Goal: Task Accomplishment & Management: Complete application form

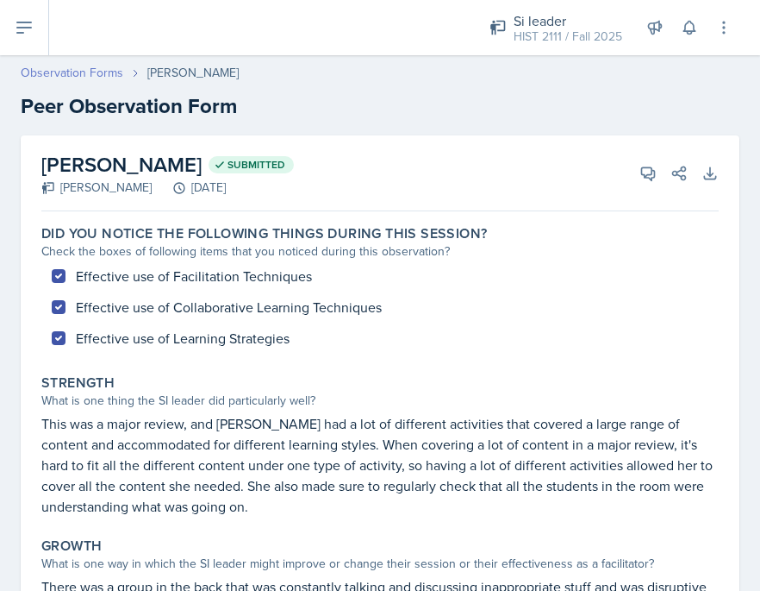
click at [71, 75] on link "Observation Forms" at bounding box center [72, 73] width 103 height 18
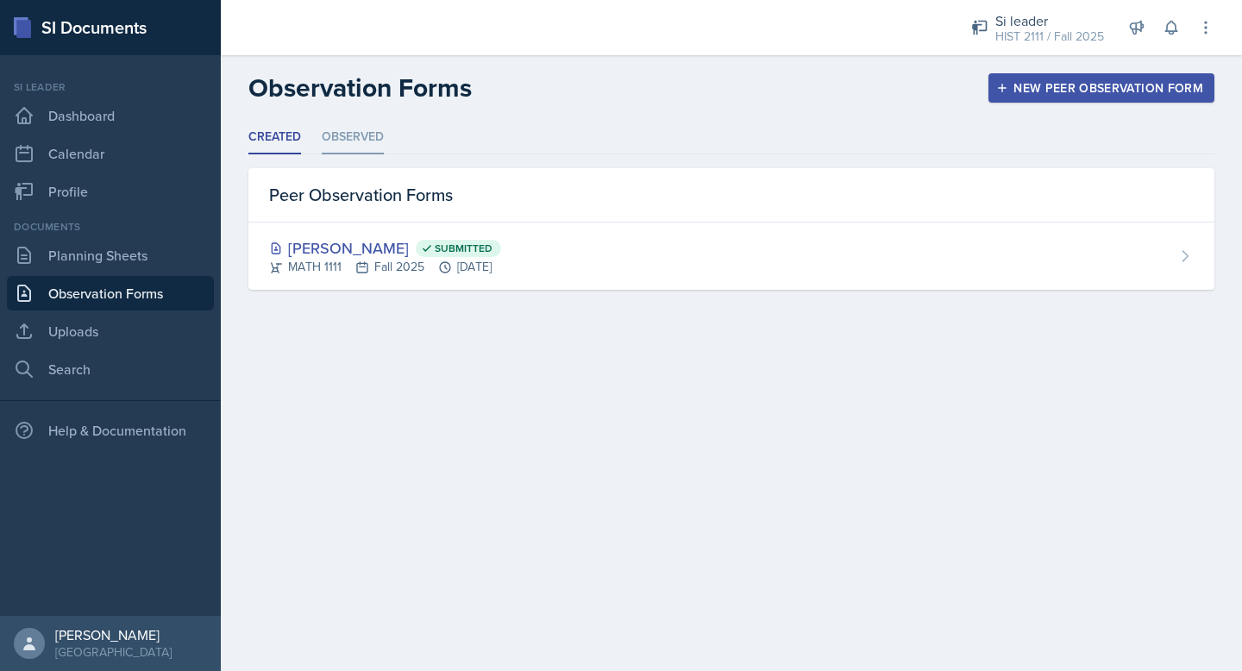
click at [340, 141] on li "Observed" at bounding box center [353, 138] width 62 height 34
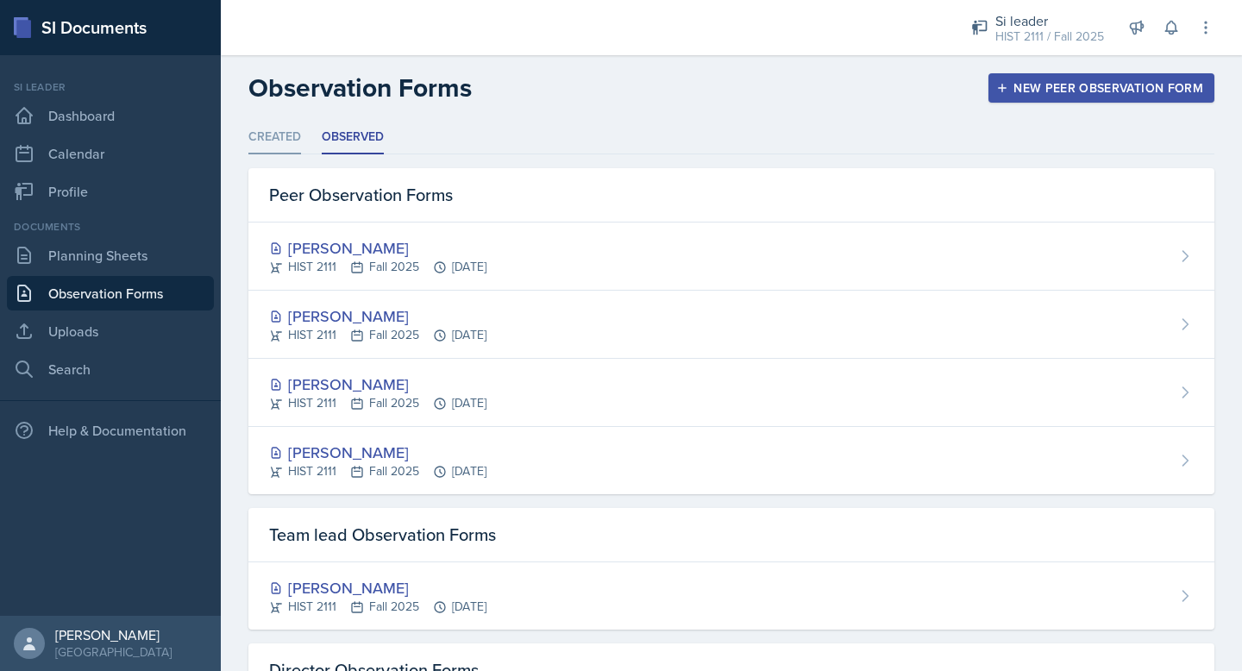
click at [269, 140] on li "Created" at bounding box center [274, 138] width 53 height 34
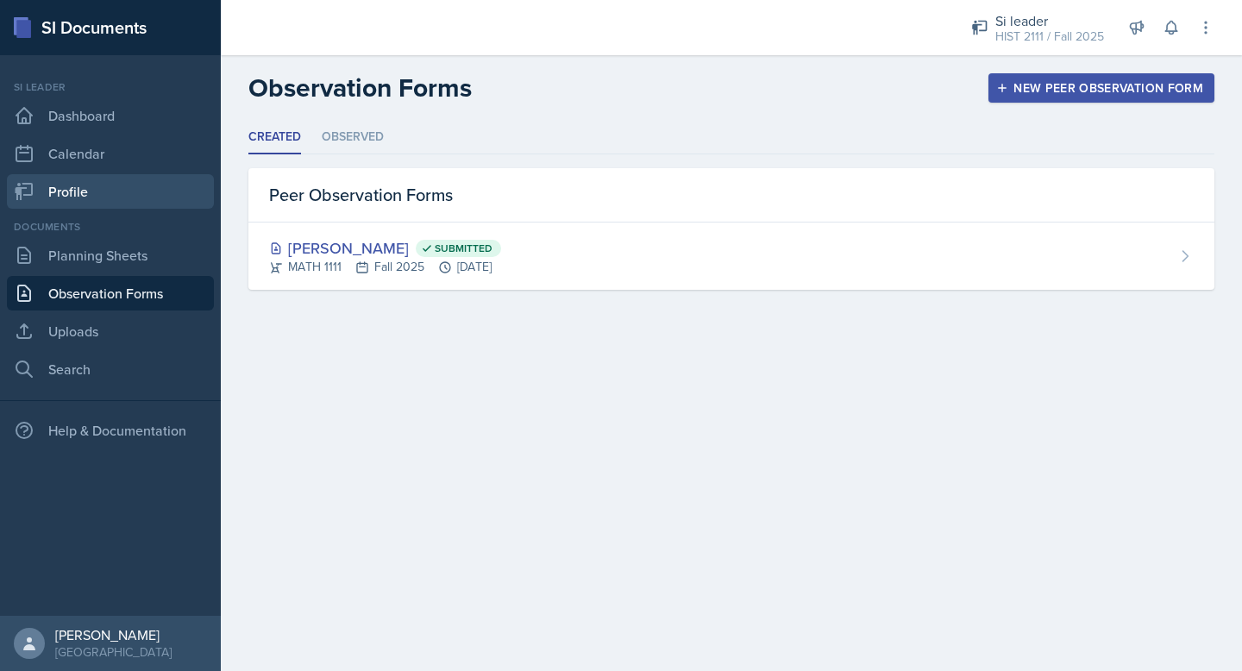
click at [97, 189] on link "Profile" at bounding box center [110, 191] width 207 height 34
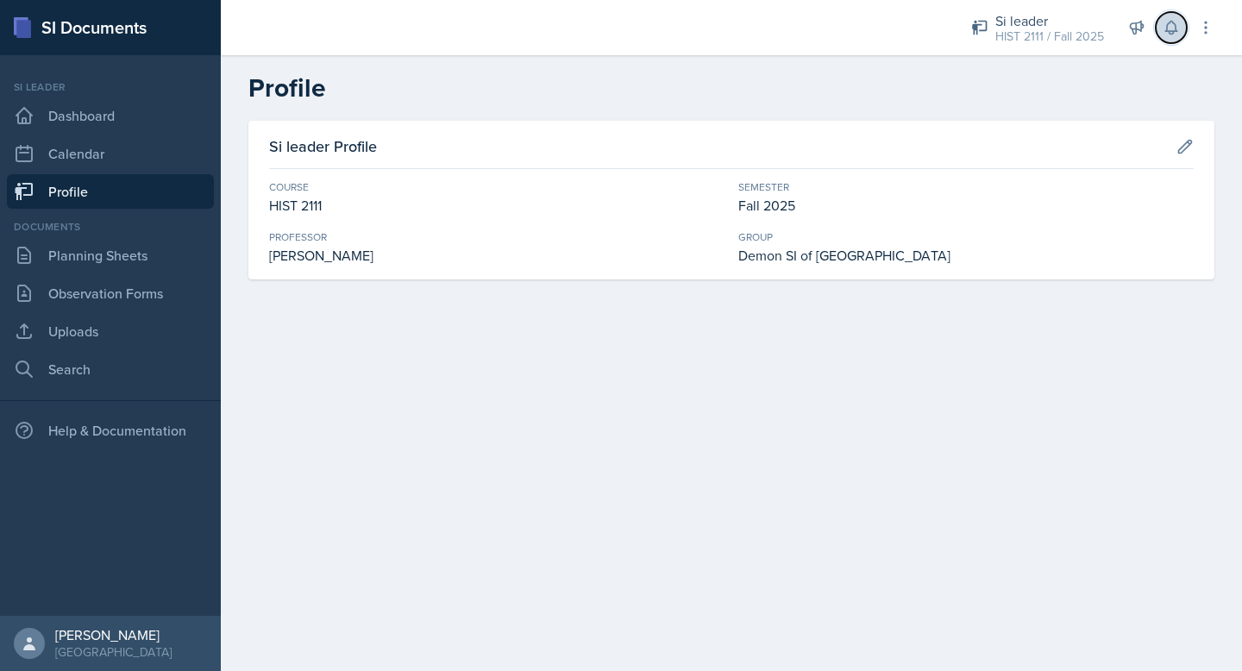
click at [760, 30] on icon at bounding box center [1170, 28] width 11 height 13
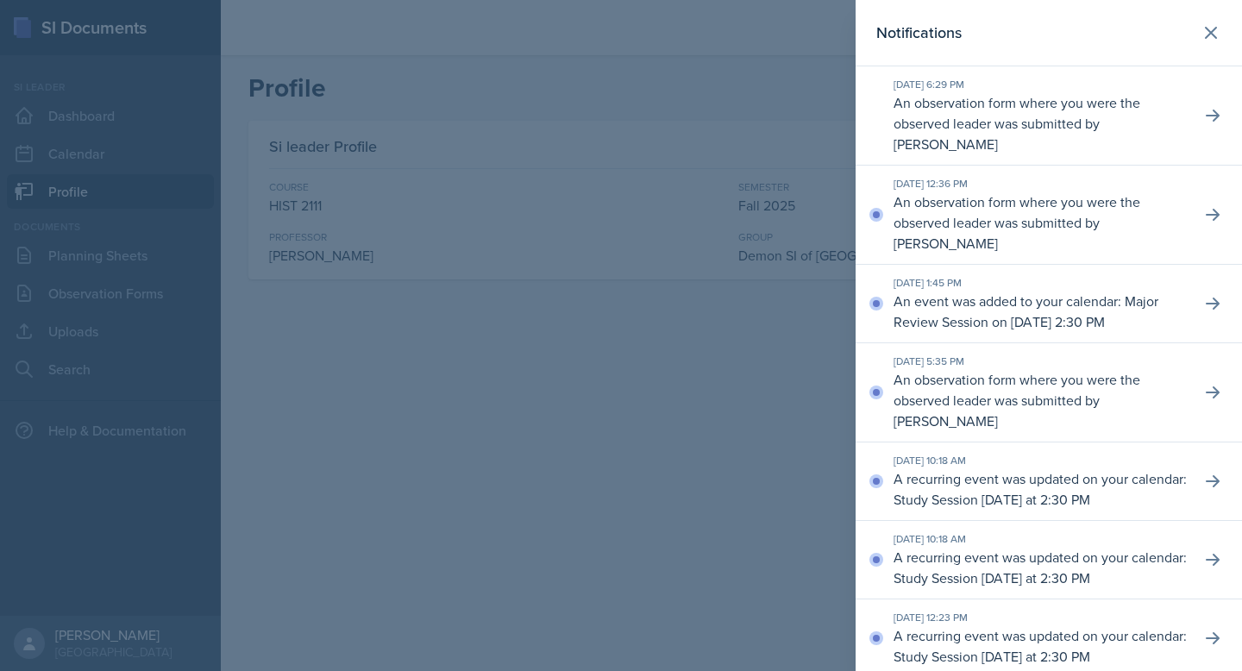
click at [760, 191] on p "An observation form where you were the observed leader was submitted by [PERSON…" at bounding box center [1039, 222] width 293 height 62
click at [760, 206] on icon at bounding box center [1212, 214] width 17 height 17
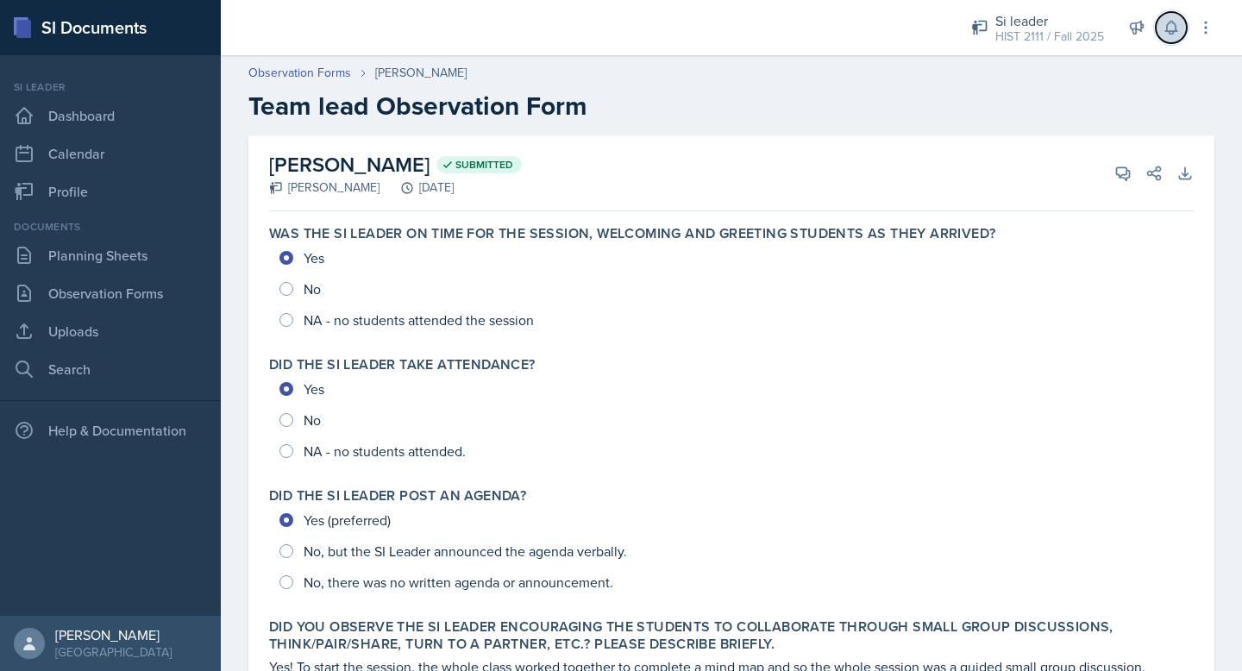
click at [760, 31] on icon at bounding box center [1170, 28] width 11 height 13
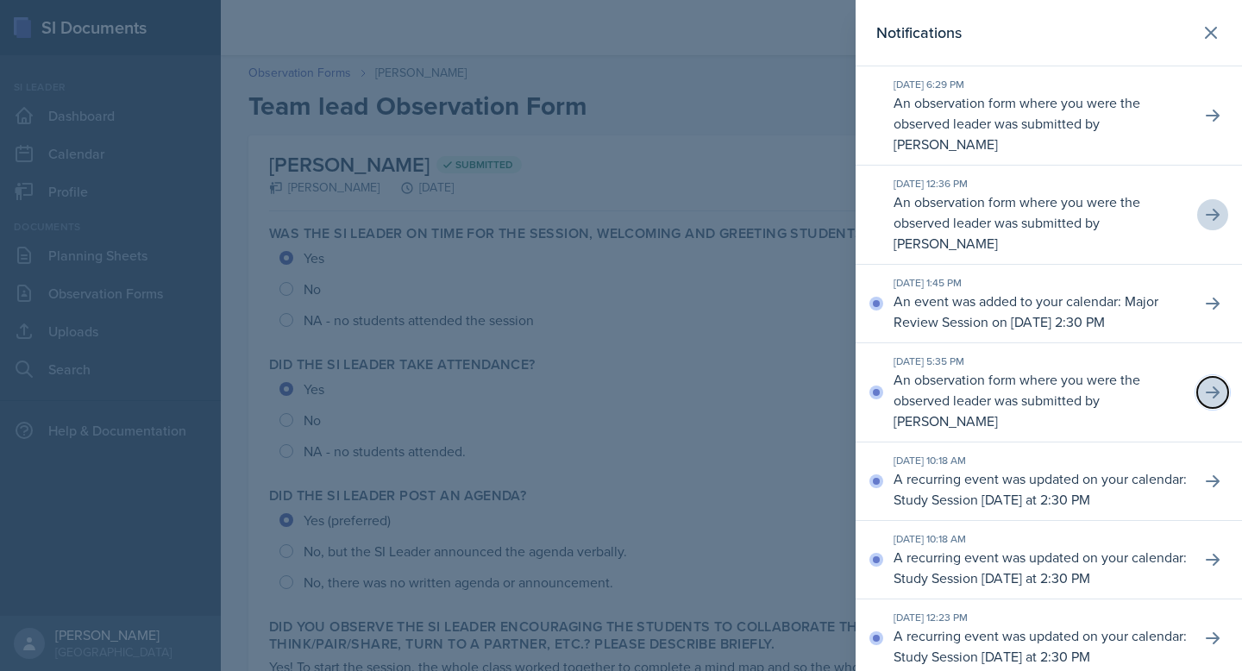
click at [760, 384] on icon at bounding box center [1212, 392] width 17 height 17
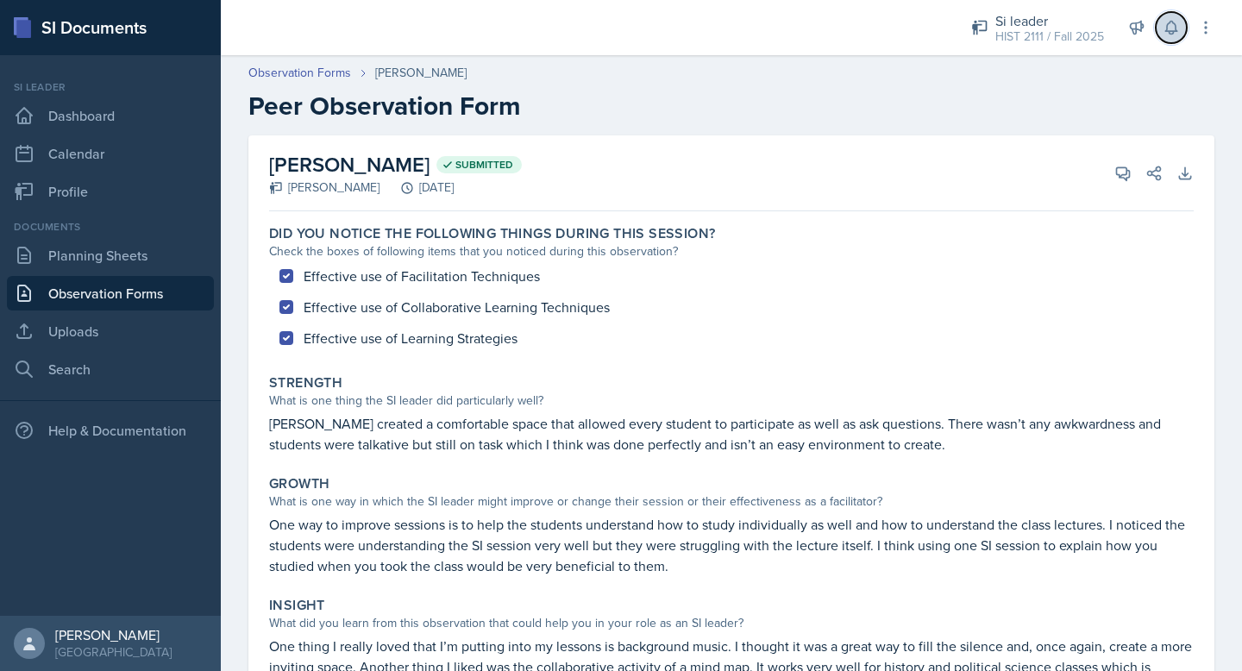
click at [760, 25] on icon at bounding box center [1170, 27] width 17 height 17
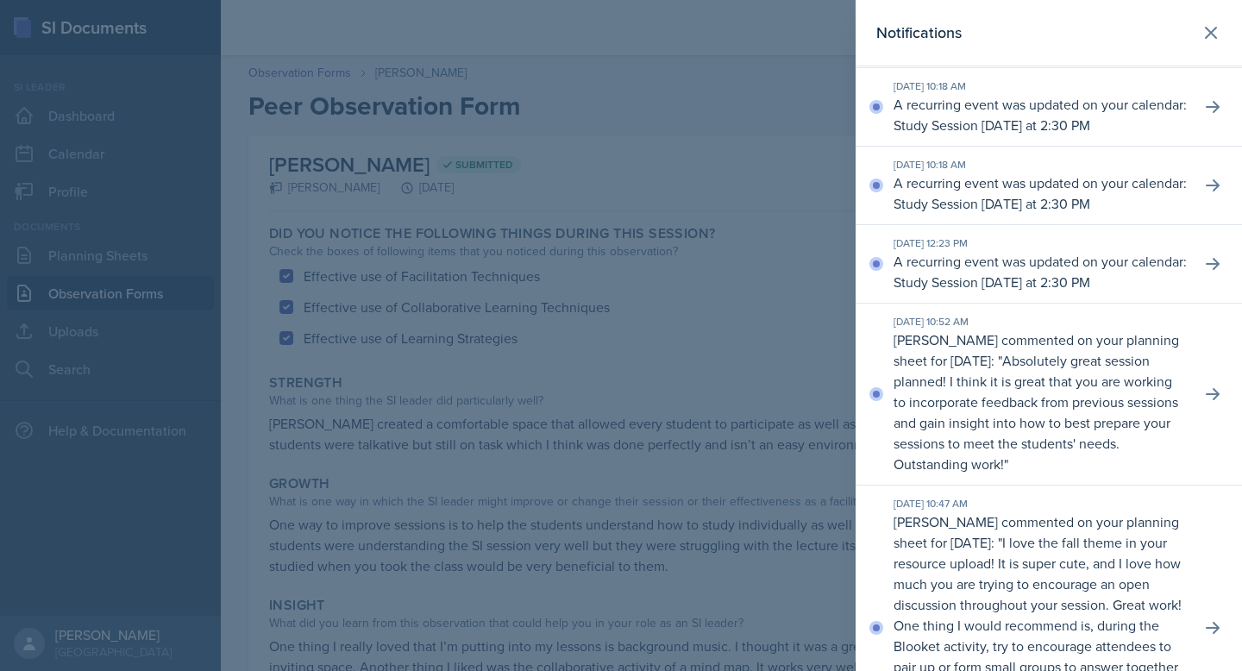
scroll to position [372, 0]
click at [760, 404] on icon at bounding box center [1212, 395] width 17 height 17
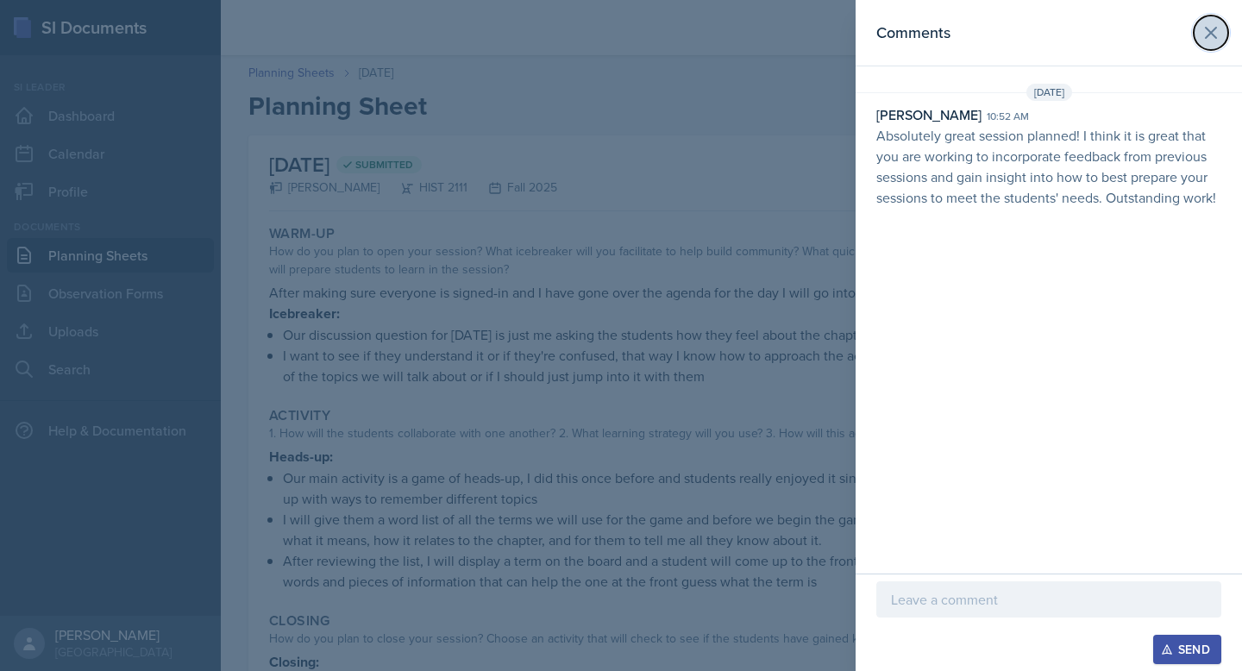
click at [760, 16] on button at bounding box center [1210, 33] width 34 height 34
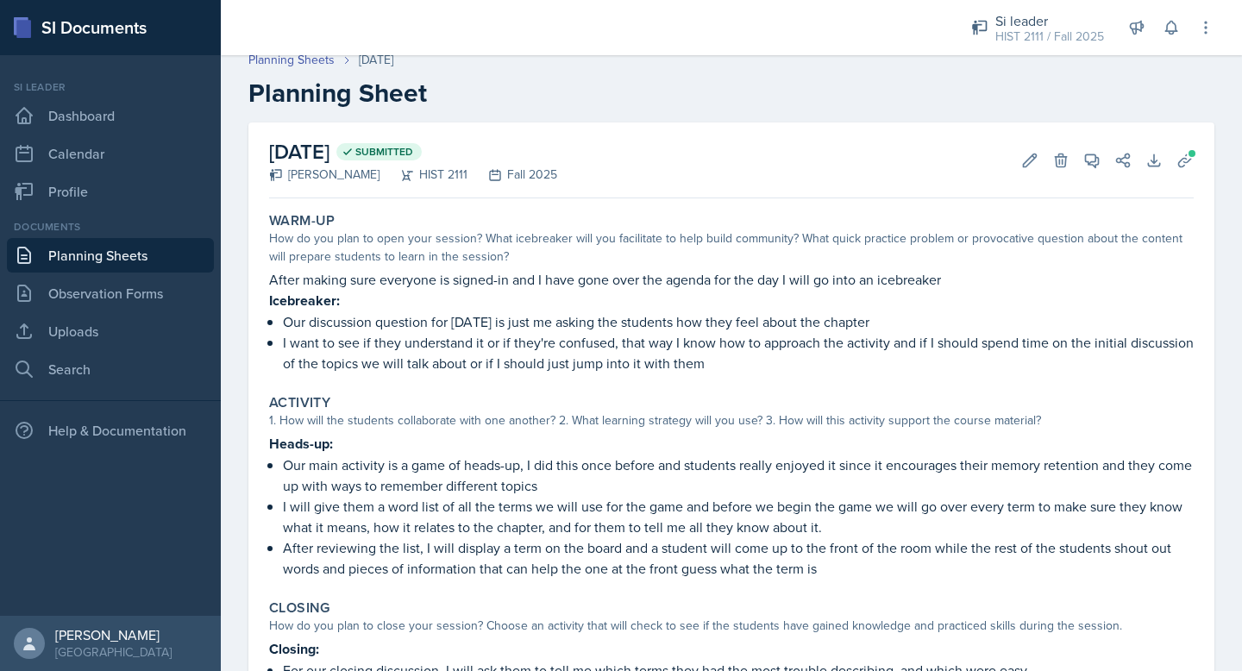
scroll to position [14, 0]
click at [760, 163] on icon at bounding box center [1092, 159] width 13 height 13
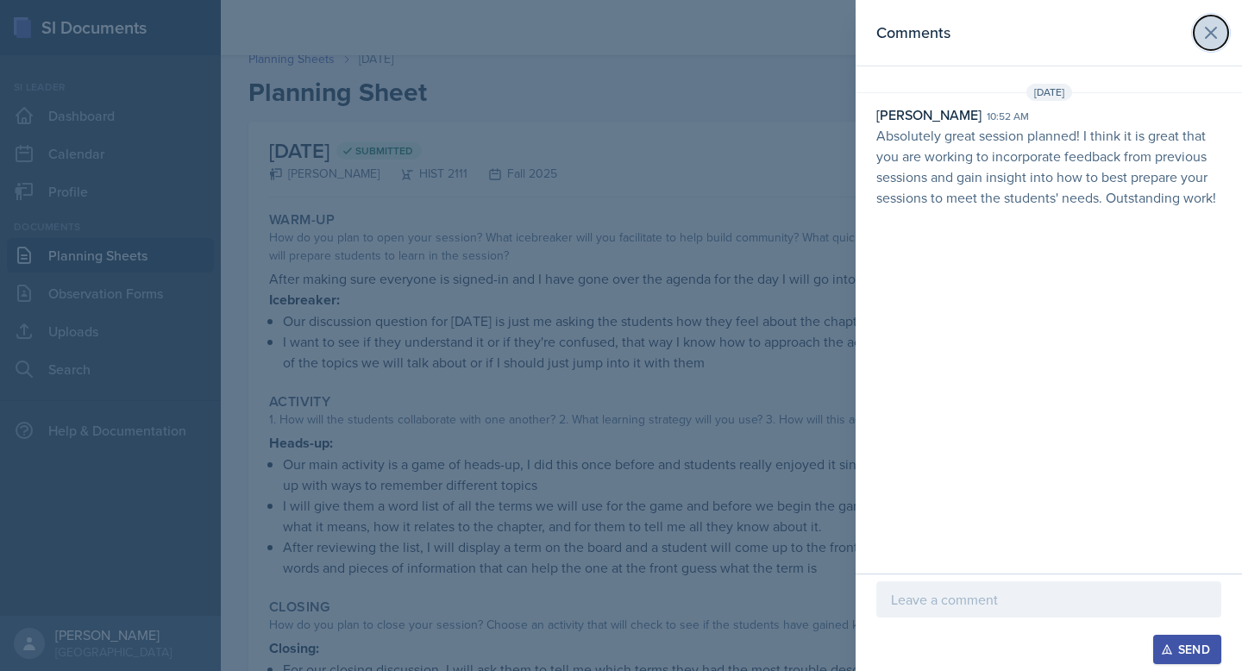
click at [760, 38] on button at bounding box center [1210, 33] width 34 height 34
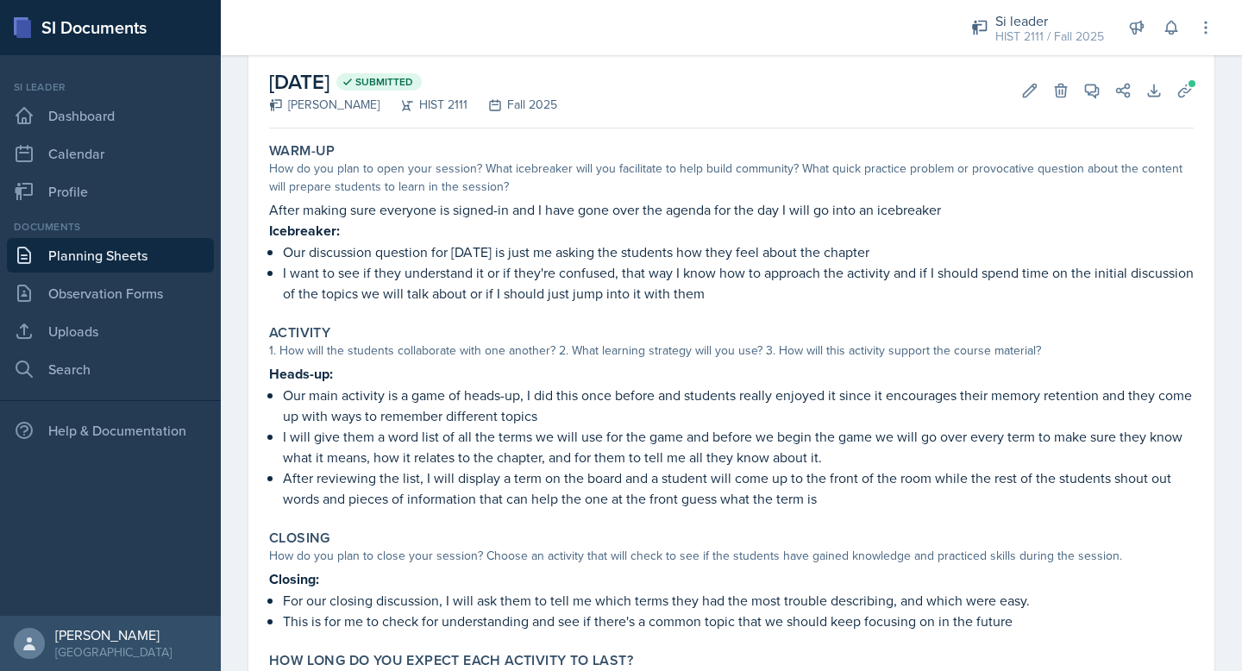
scroll to position [0, 0]
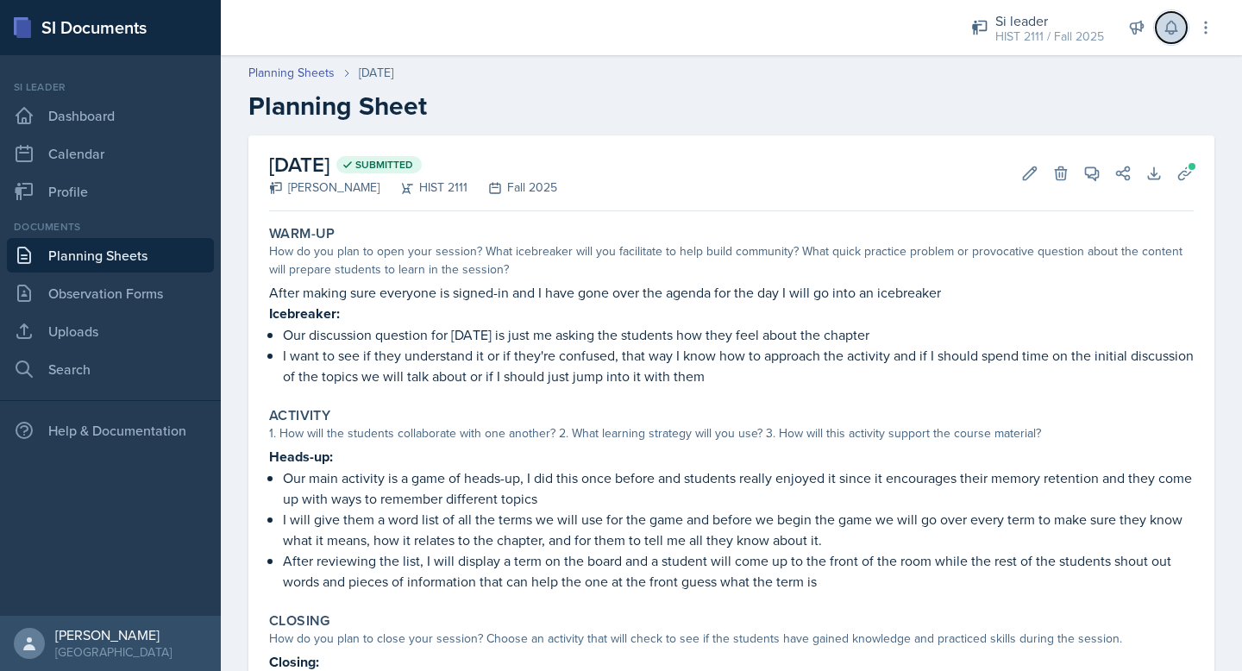
click at [760, 22] on icon at bounding box center [1170, 28] width 11 height 13
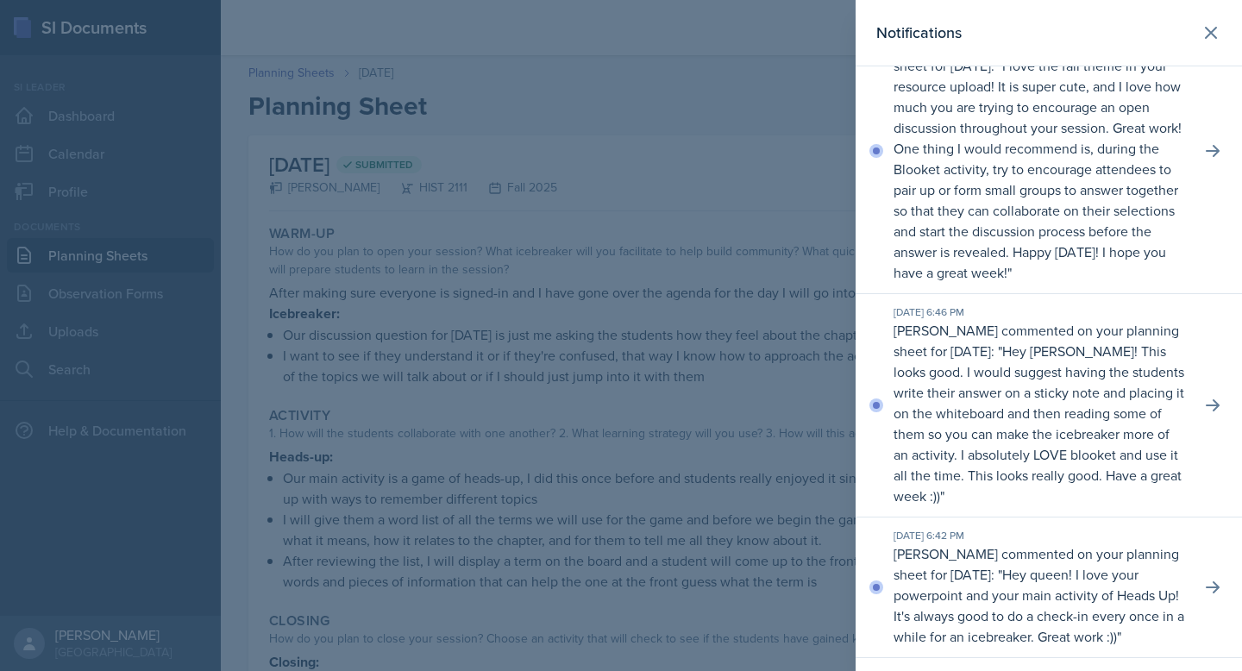
scroll to position [985, 0]
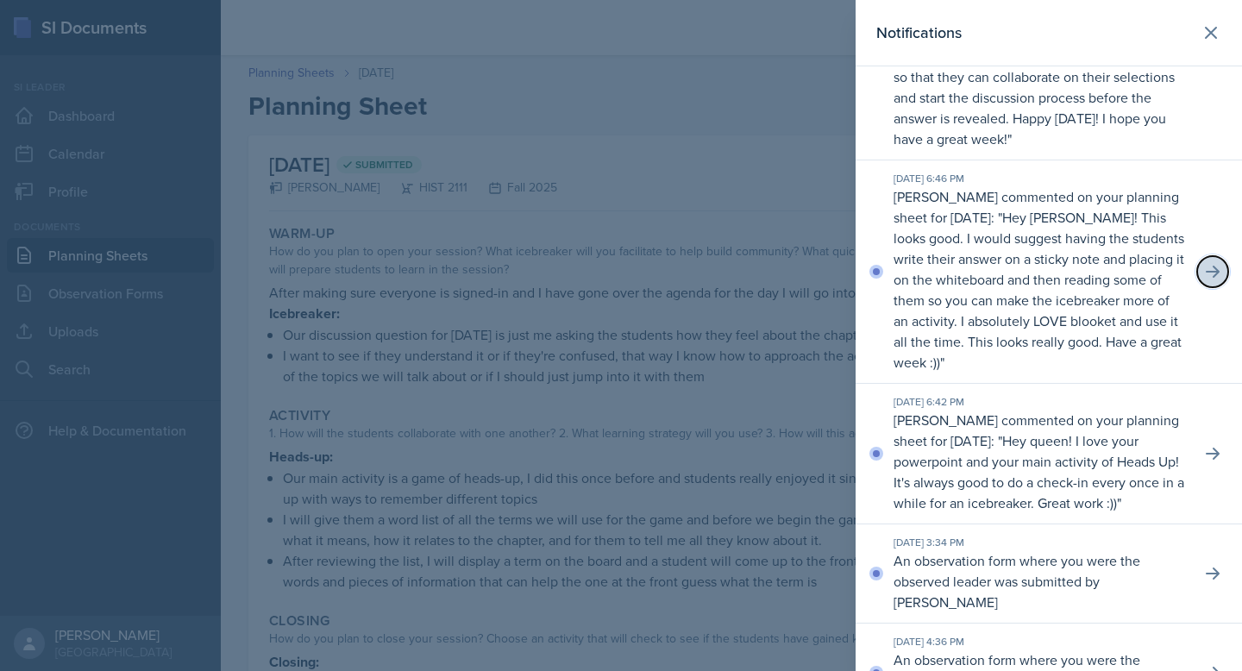
click at [760, 287] on button at bounding box center [1212, 271] width 31 height 31
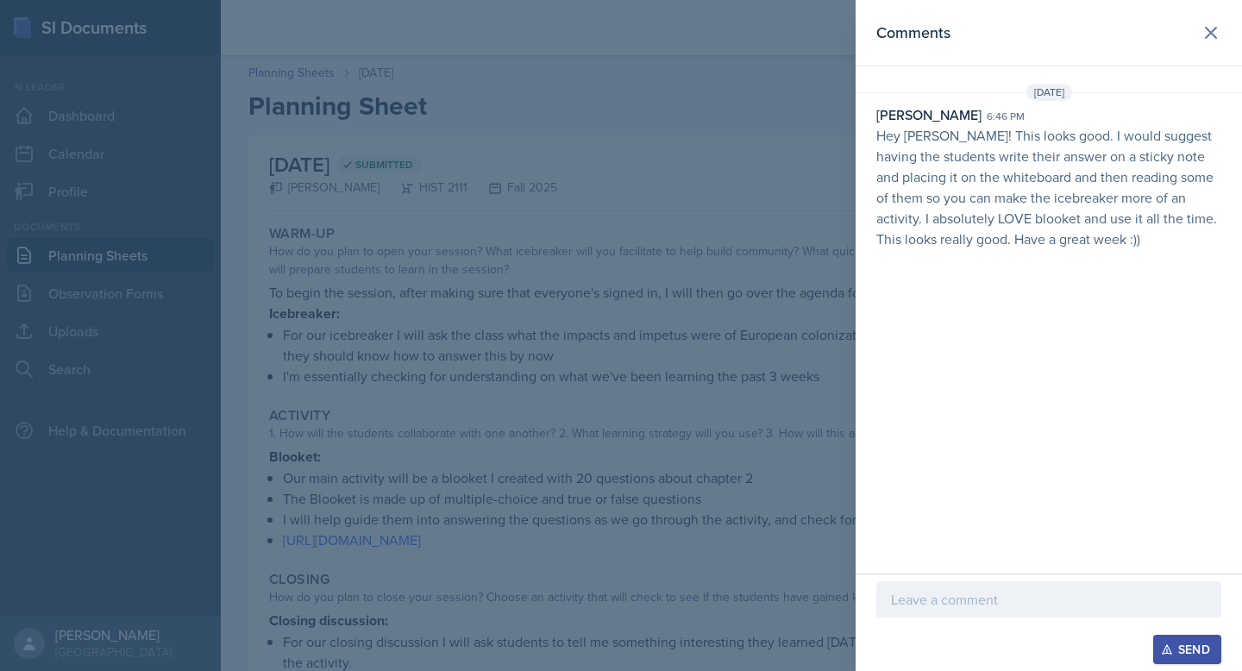
click at [760, 328] on div at bounding box center [621, 335] width 1242 height 671
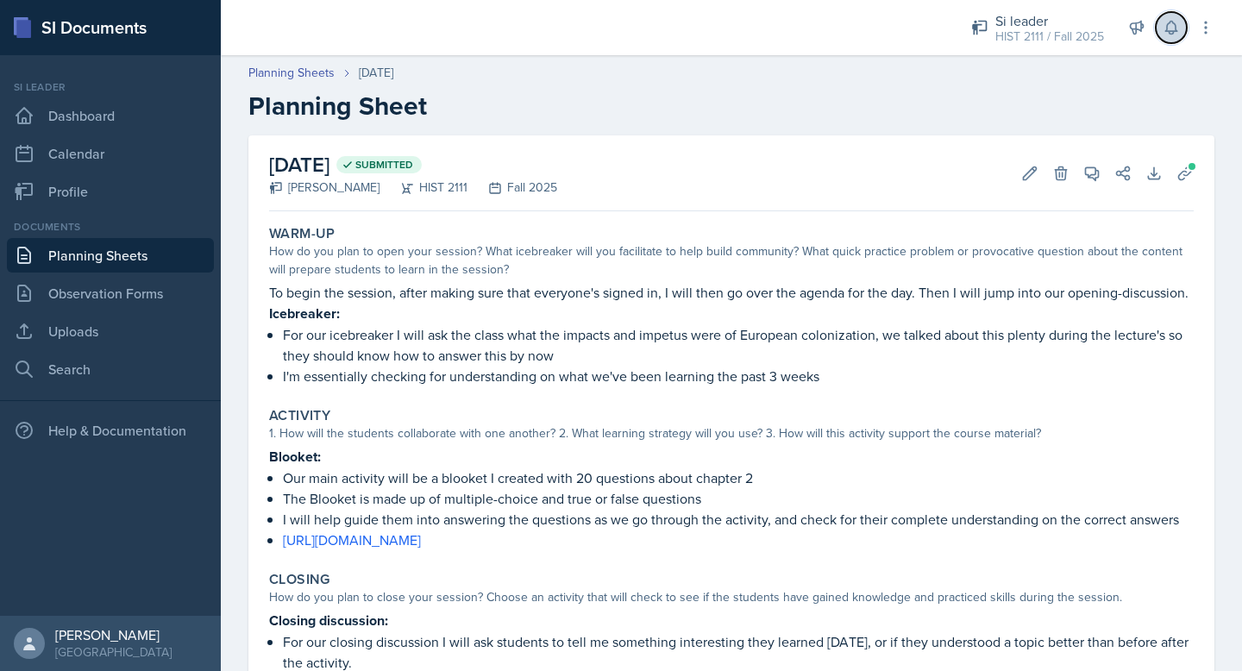
click at [760, 23] on icon at bounding box center [1170, 28] width 11 height 13
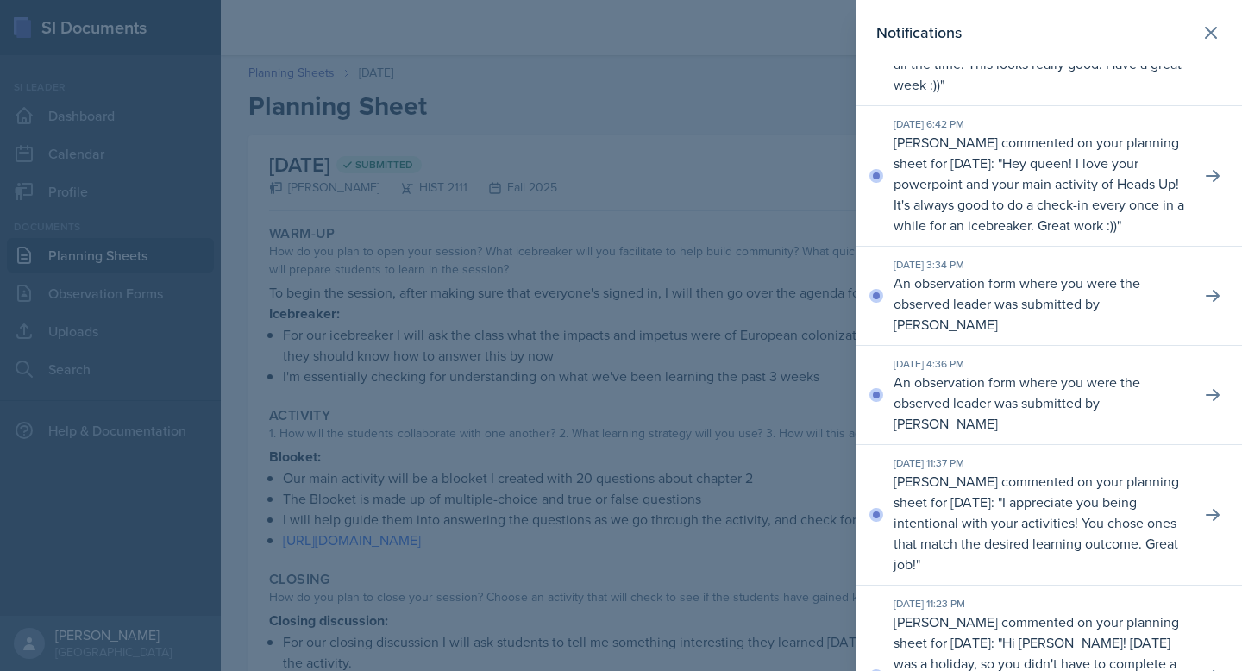
scroll to position [1474, 0]
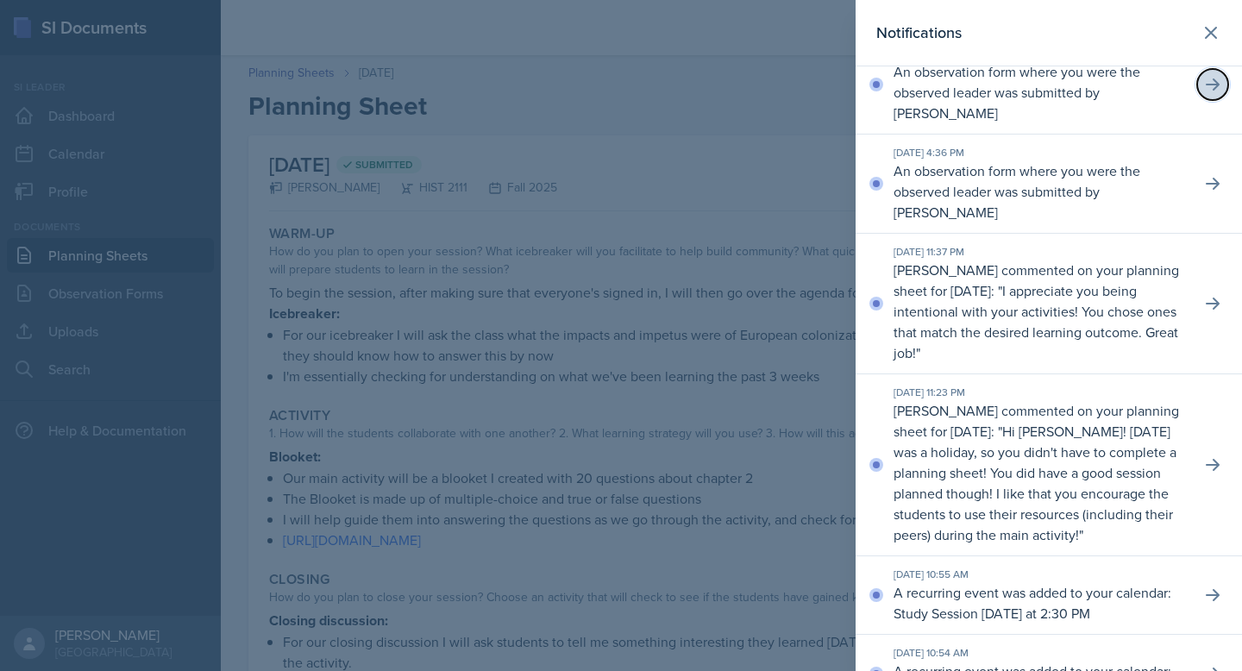
click at [760, 93] on icon at bounding box center [1212, 84] width 17 height 17
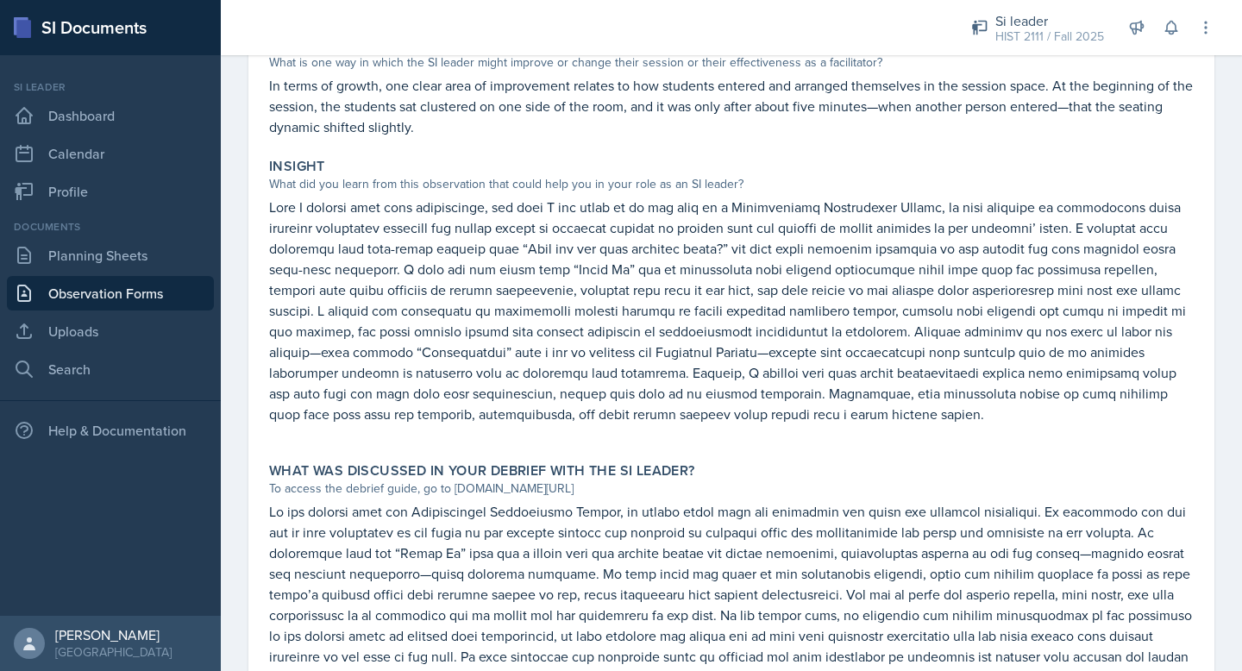
scroll to position [955, 0]
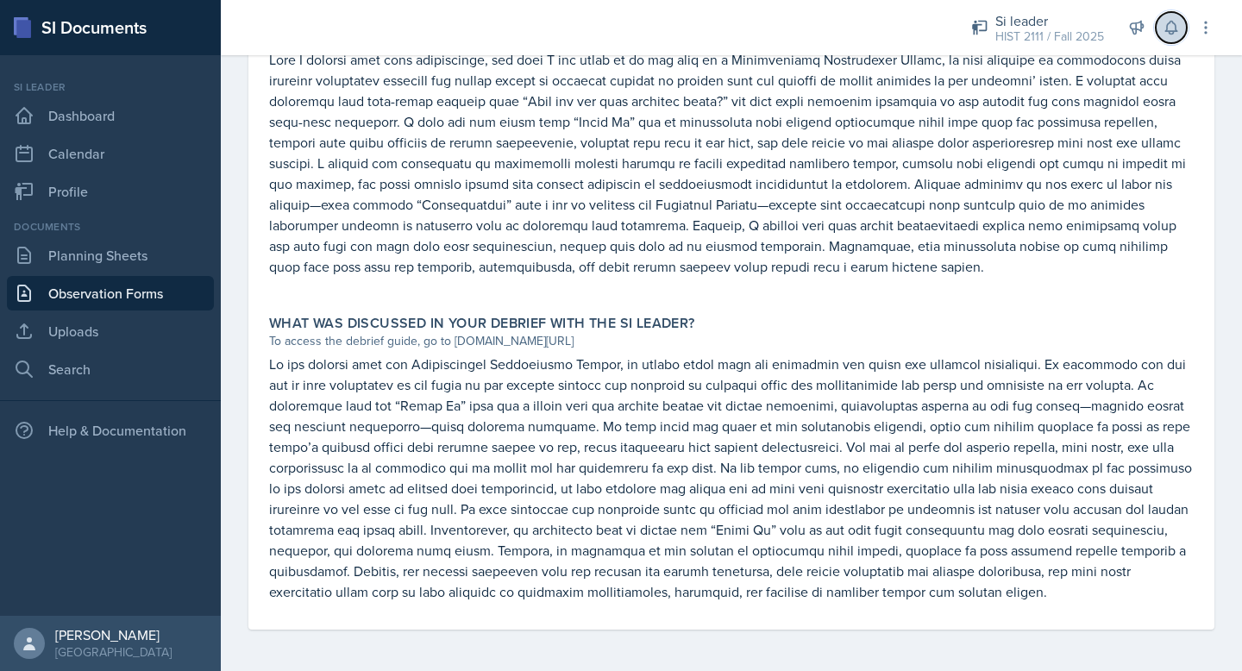
click at [760, 28] on icon at bounding box center [1170, 27] width 17 height 17
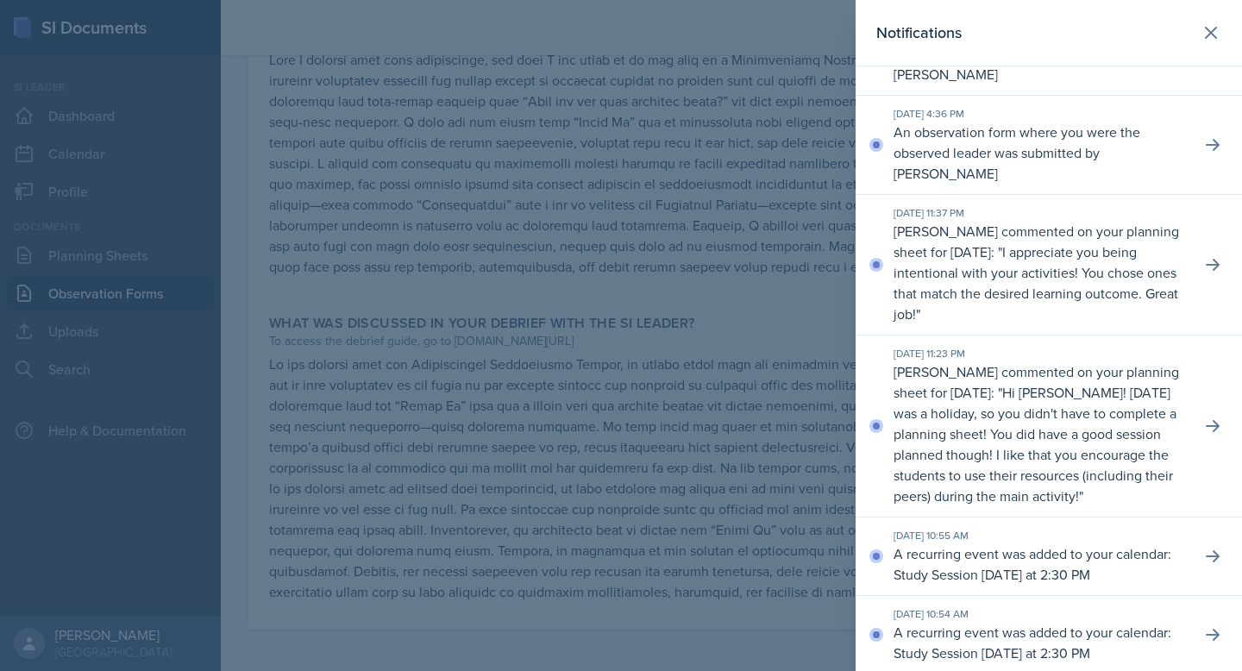
scroll to position [1519, 0]
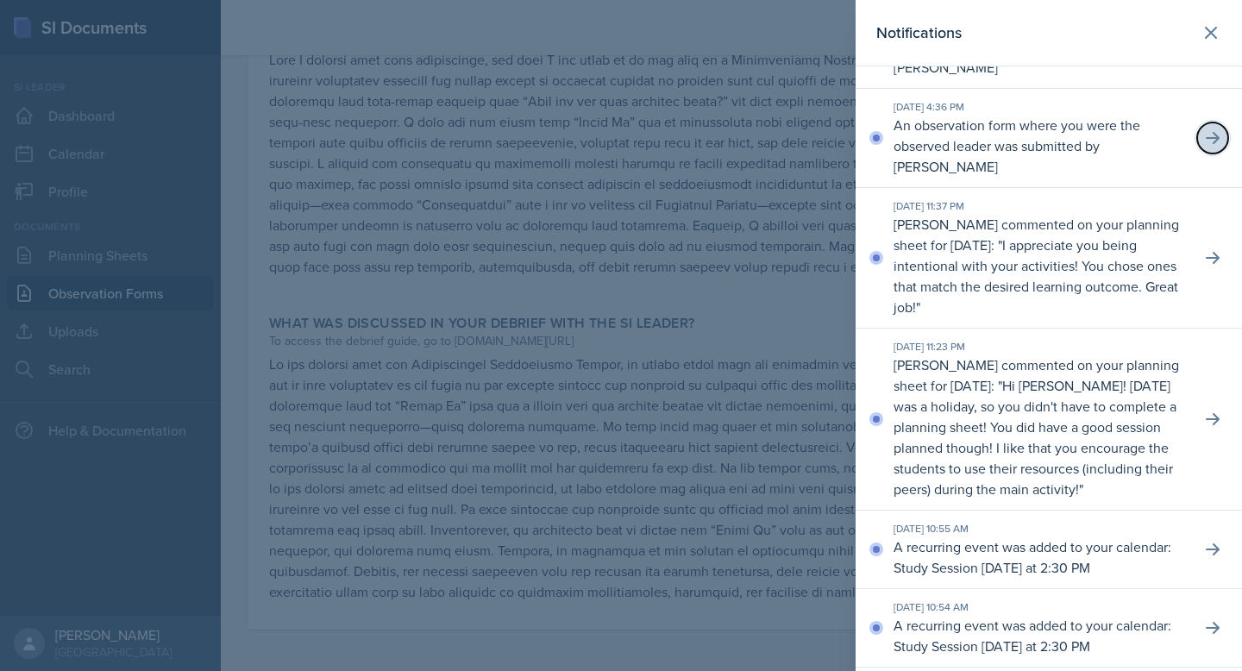
click at [760, 144] on icon at bounding box center [1212, 138] width 14 height 12
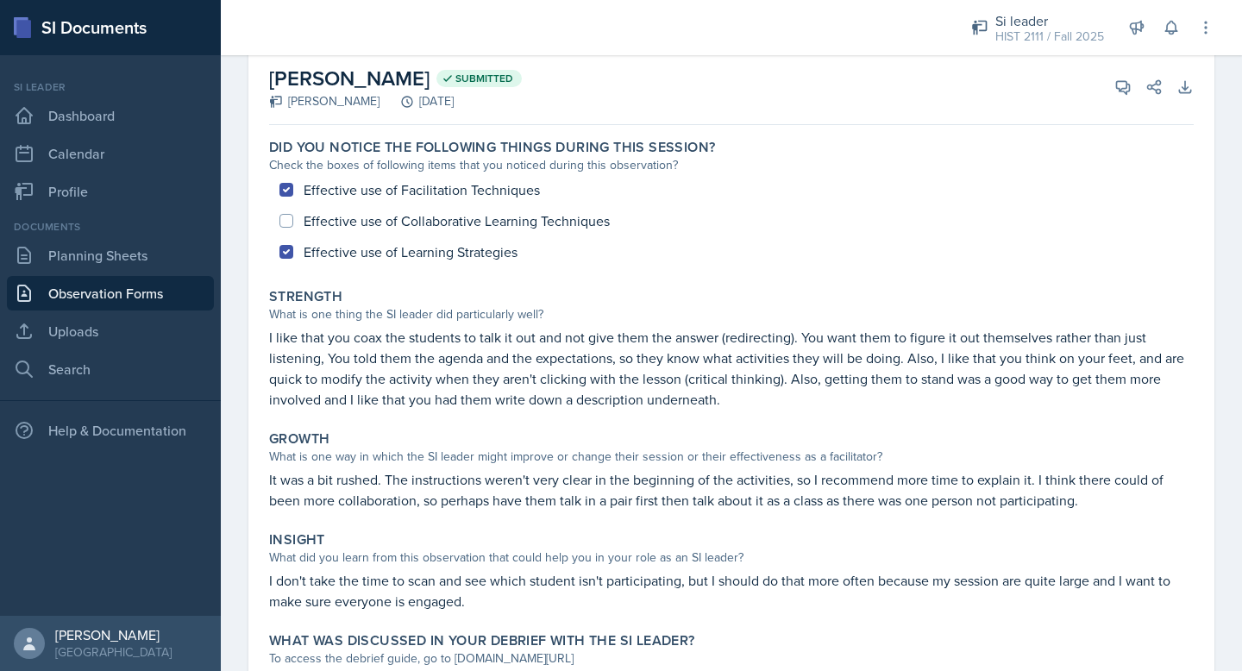
scroll to position [88, 0]
click at [97, 284] on link "Observation Forms" at bounding box center [110, 293] width 207 height 34
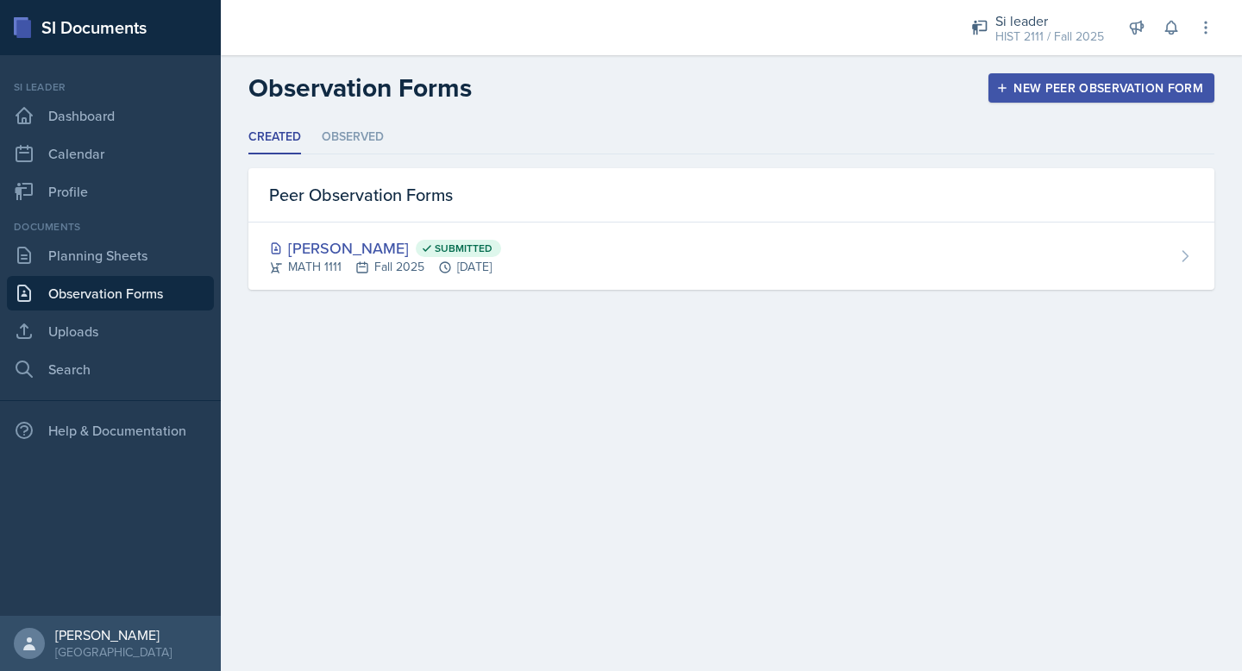
click at [760, 82] on div "New Peer Observation Form" at bounding box center [1100, 88] width 203 height 14
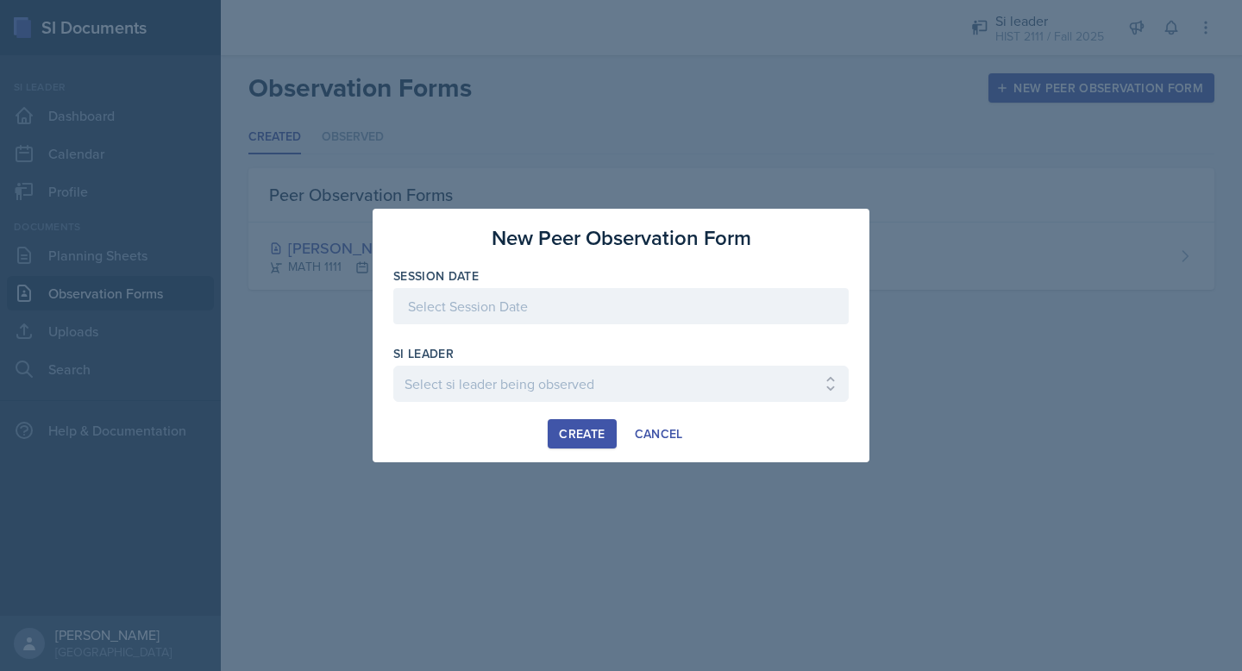
click at [745, 310] on div at bounding box center [620, 306] width 455 height 36
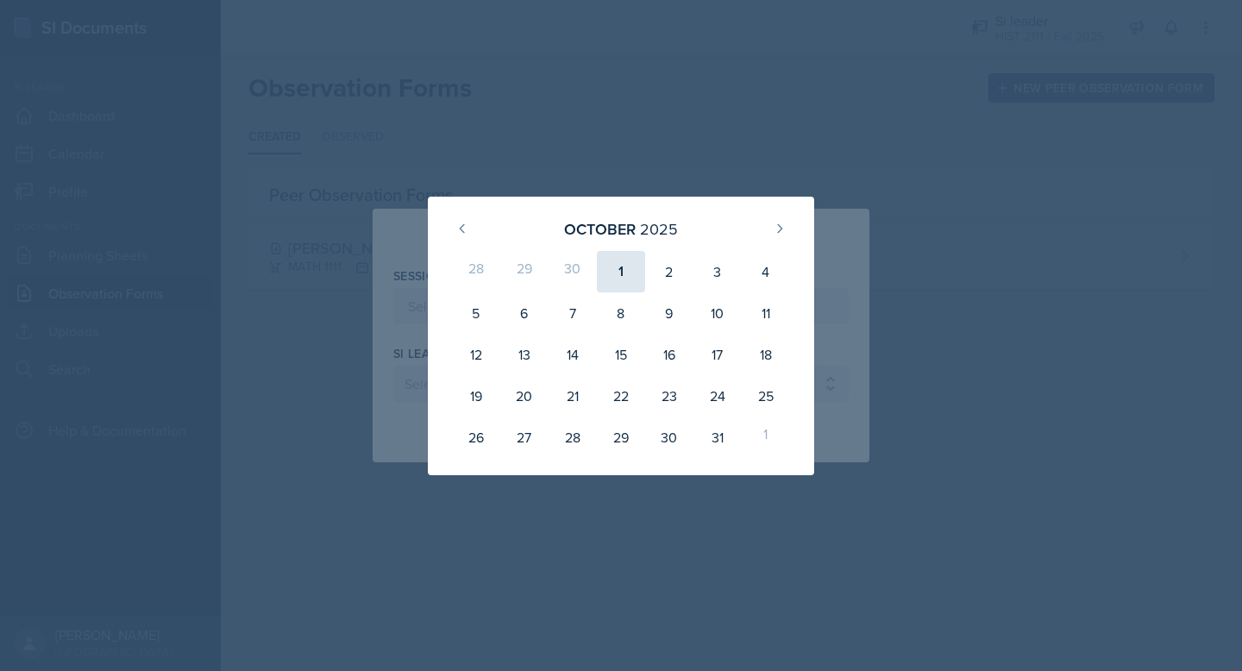
click at [611, 272] on div "1" at bounding box center [621, 271] width 48 height 41
type input "[DATE]"
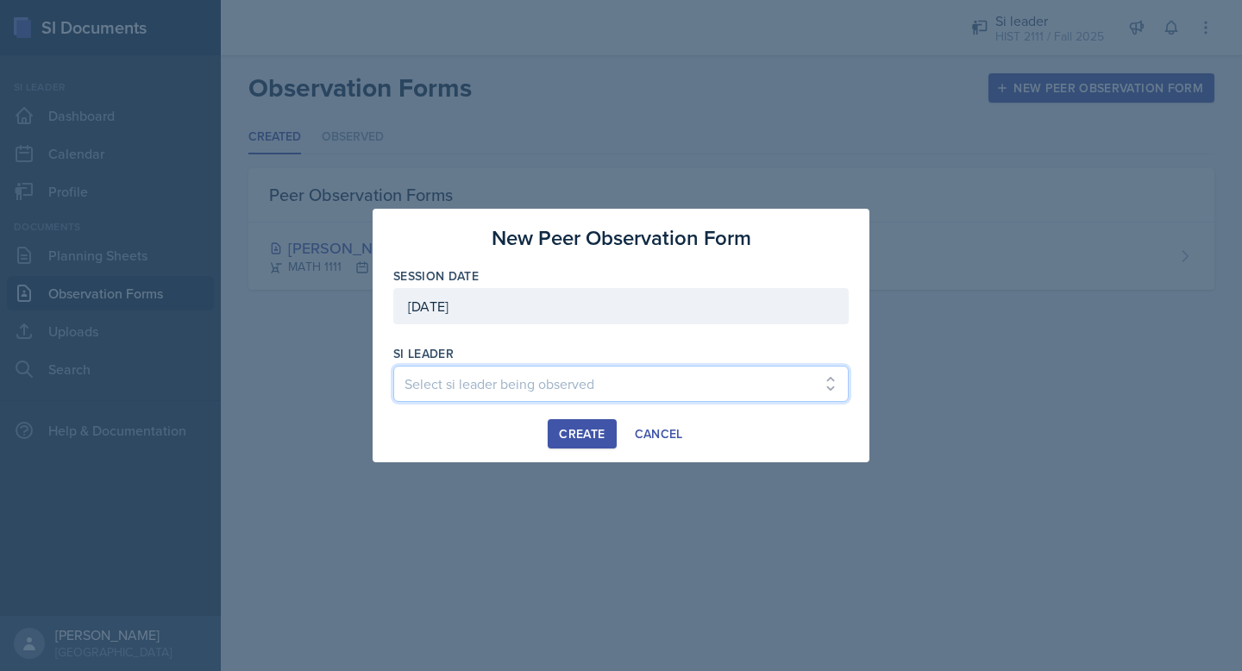
click at [512, 373] on select "Select si leader being observed [PERSON_NAME] / PSYC 2500 / The Phantoms of The…" at bounding box center [620, 384] width 455 height 36
select select "a28c9b89-fc56-449c-b3c9-b27073ae0a1e"
click at [393, 366] on select "Select si leader being observed [PERSON_NAME] / PSYC 2500 / The Phantoms of The…" at bounding box center [620, 384] width 455 height 36
click at [573, 433] on div "Create" at bounding box center [582, 434] width 46 height 14
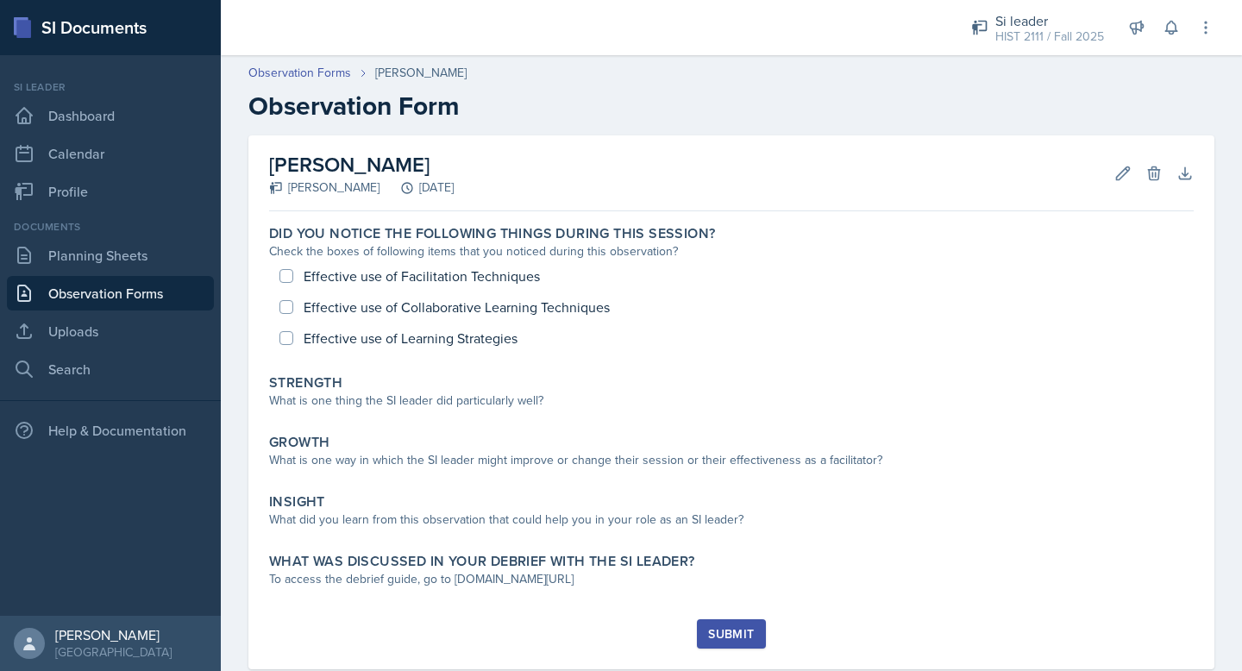
scroll to position [40, 0]
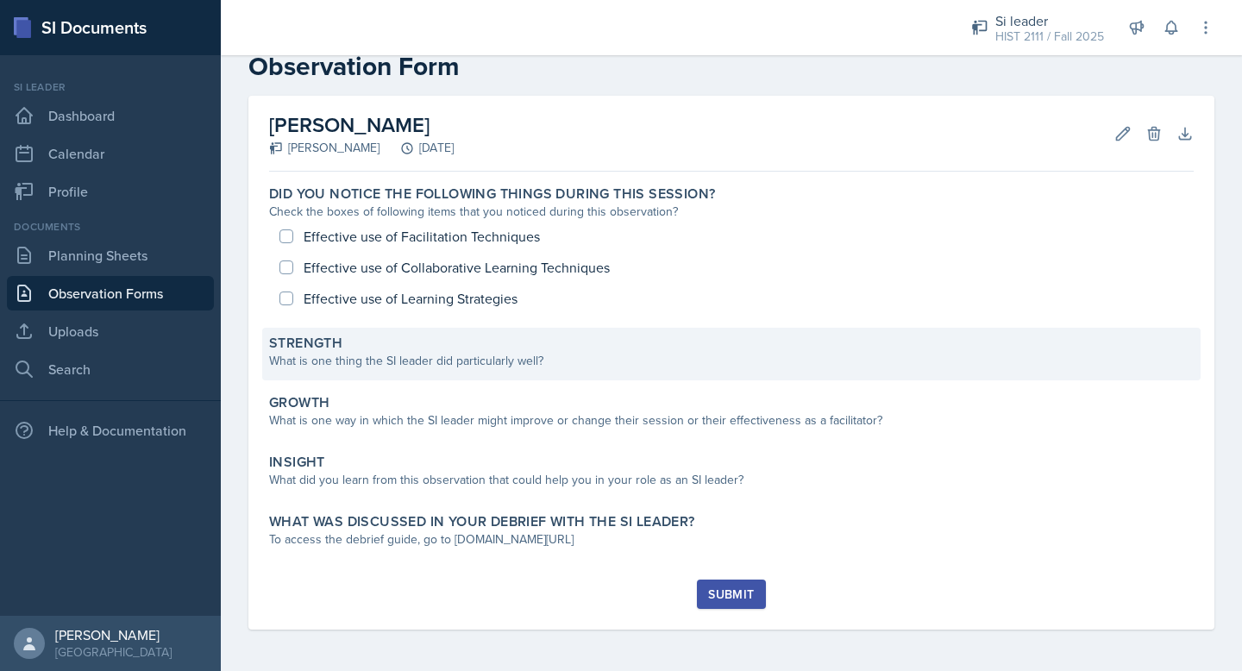
click at [566, 352] on div "What is one thing the SI leader did particularly well?" at bounding box center [731, 361] width 924 height 18
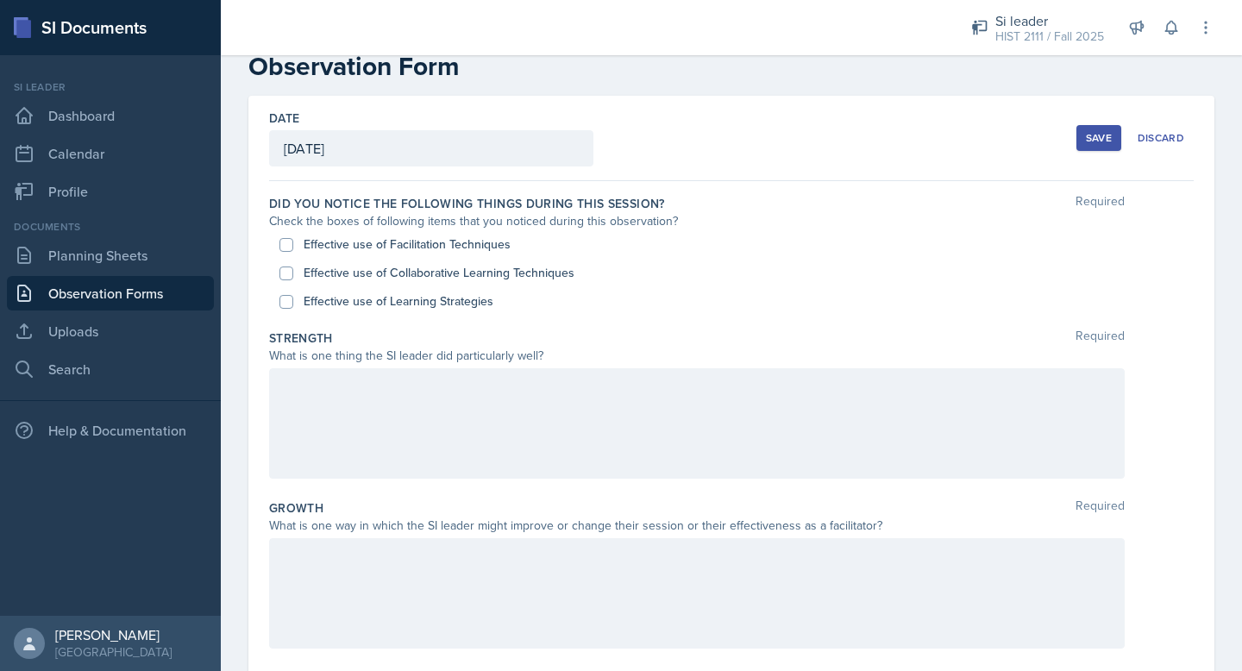
click at [516, 418] on div at bounding box center [696, 423] width 855 height 110
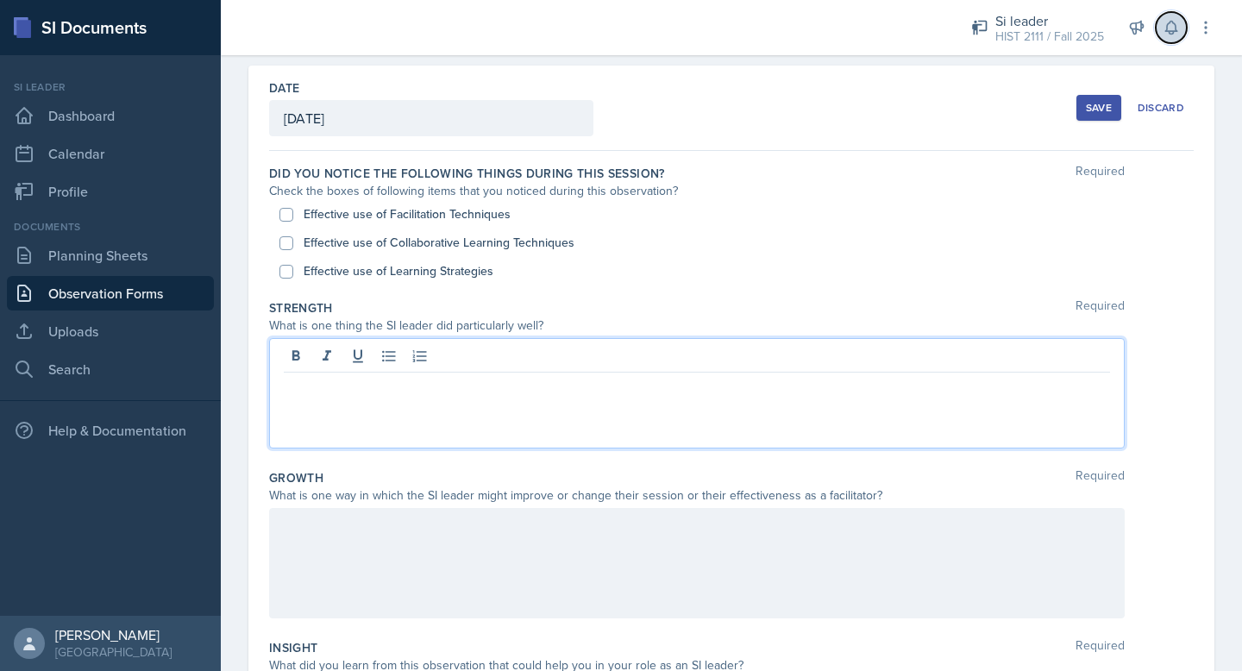
click at [760, 22] on icon at bounding box center [1170, 27] width 17 height 17
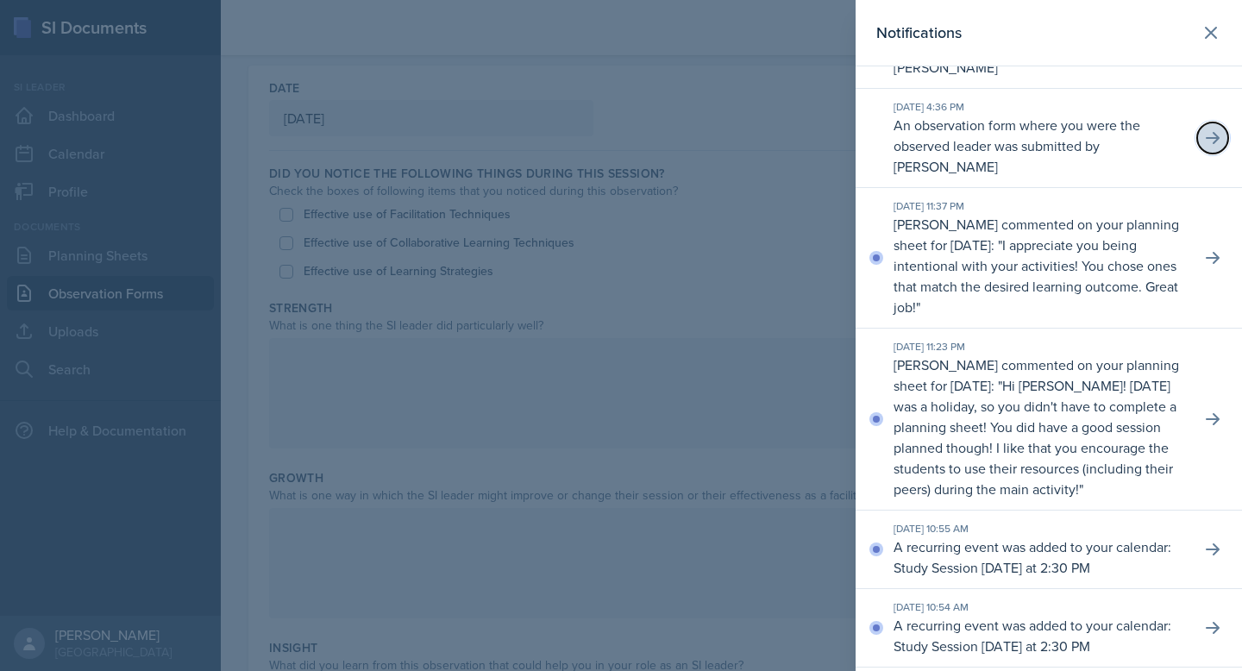
click at [760, 147] on icon at bounding box center [1212, 137] width 17 height 17
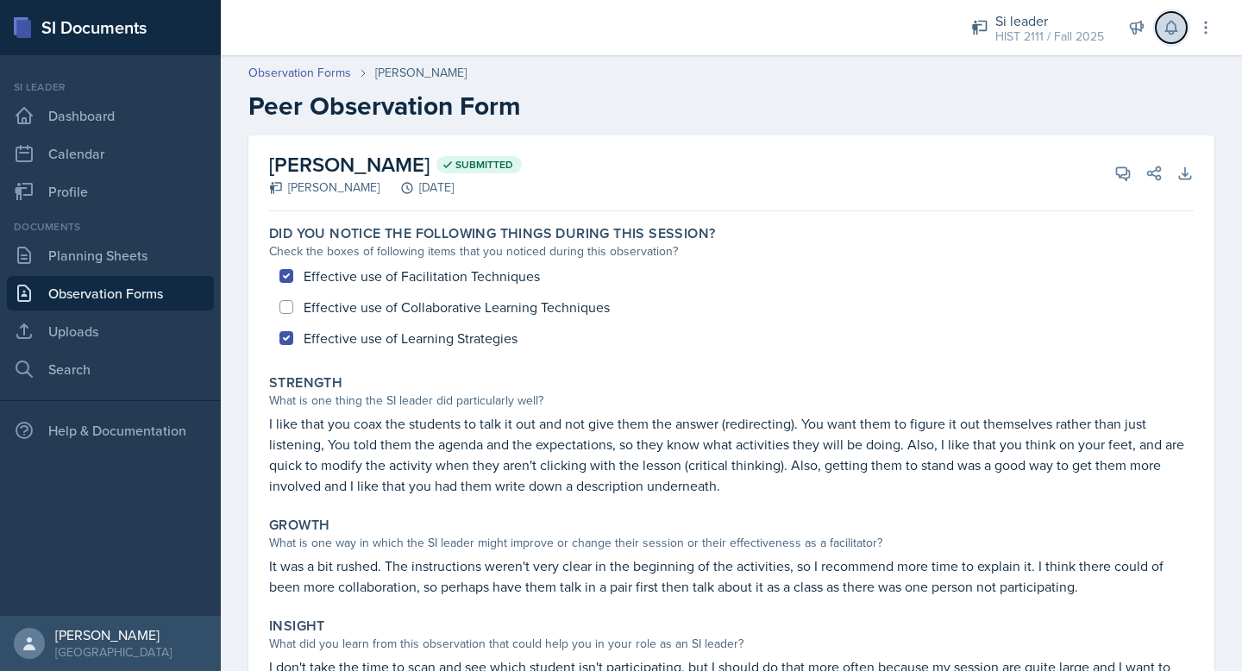
click at [760, 29] on icon at bounding box center [1170, 27] width 17 height 17
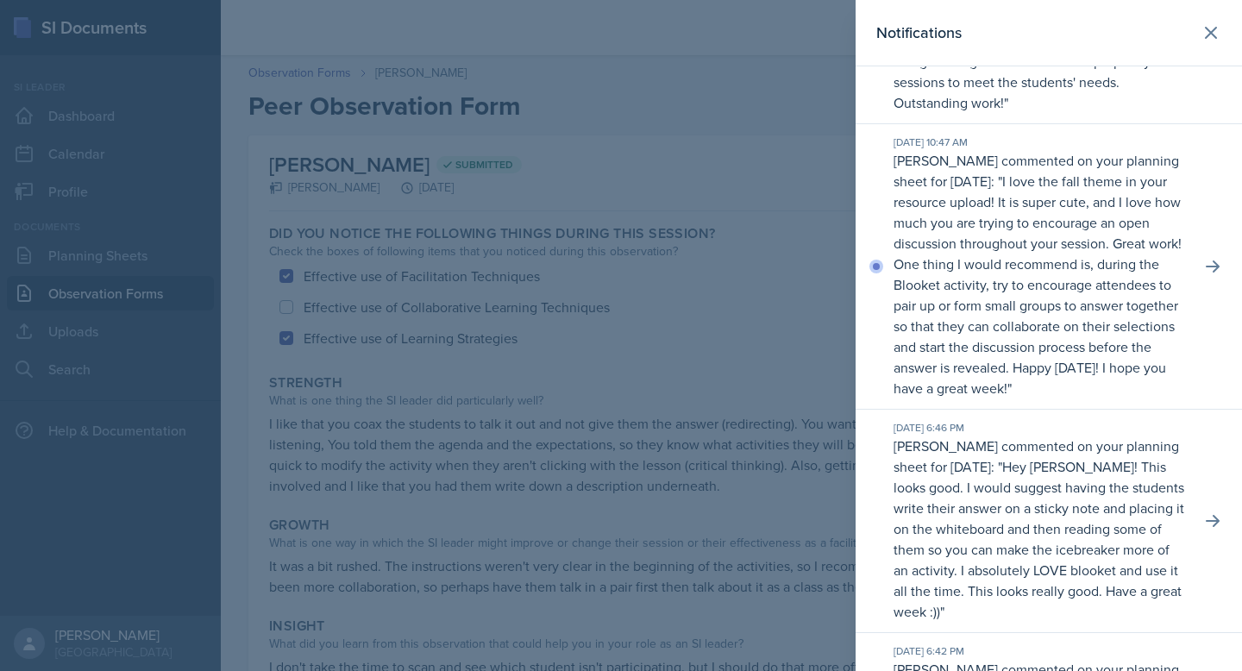
scroll to position [691, 0]
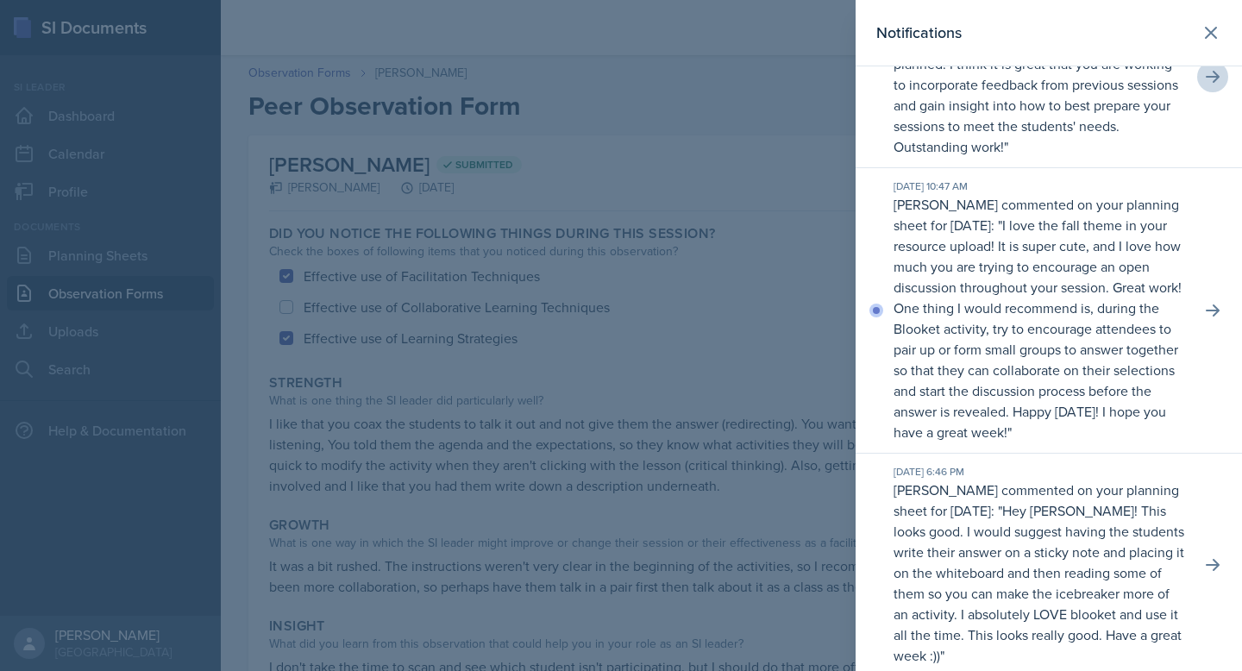
click at [760, 218] on div at bounding box center [621, 335] width 1242 height 671
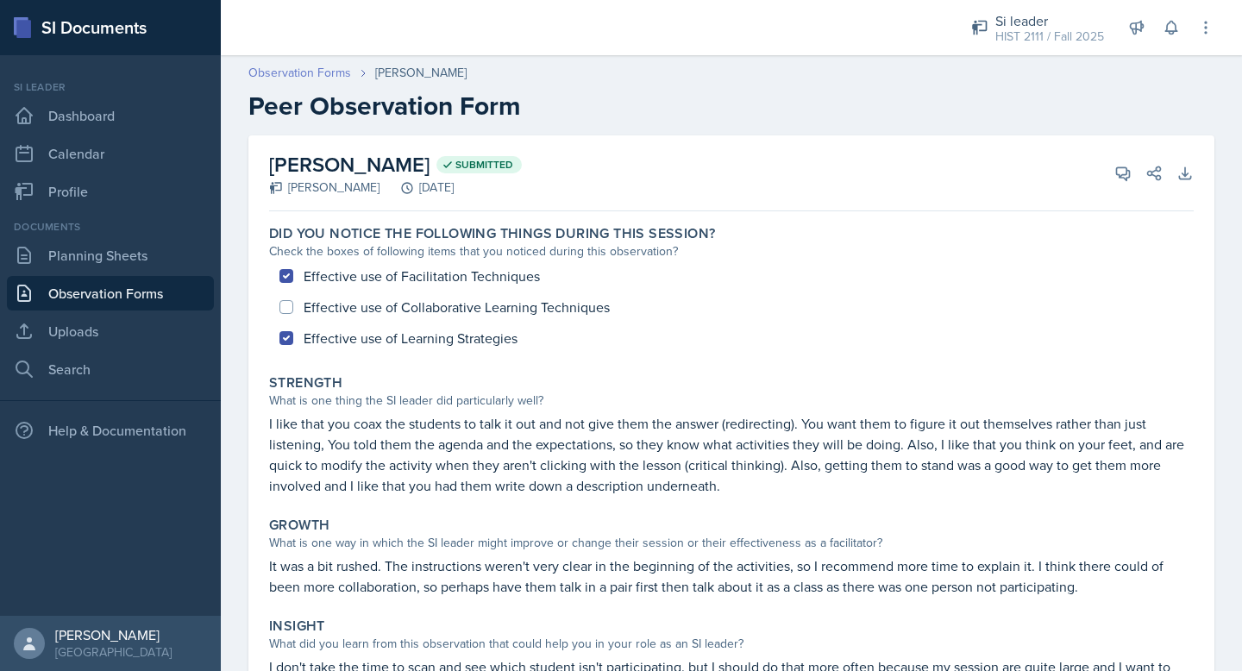
click at [265, 78] on link "Observation Forms" at bounding box center [299, 73] width 103 height 18
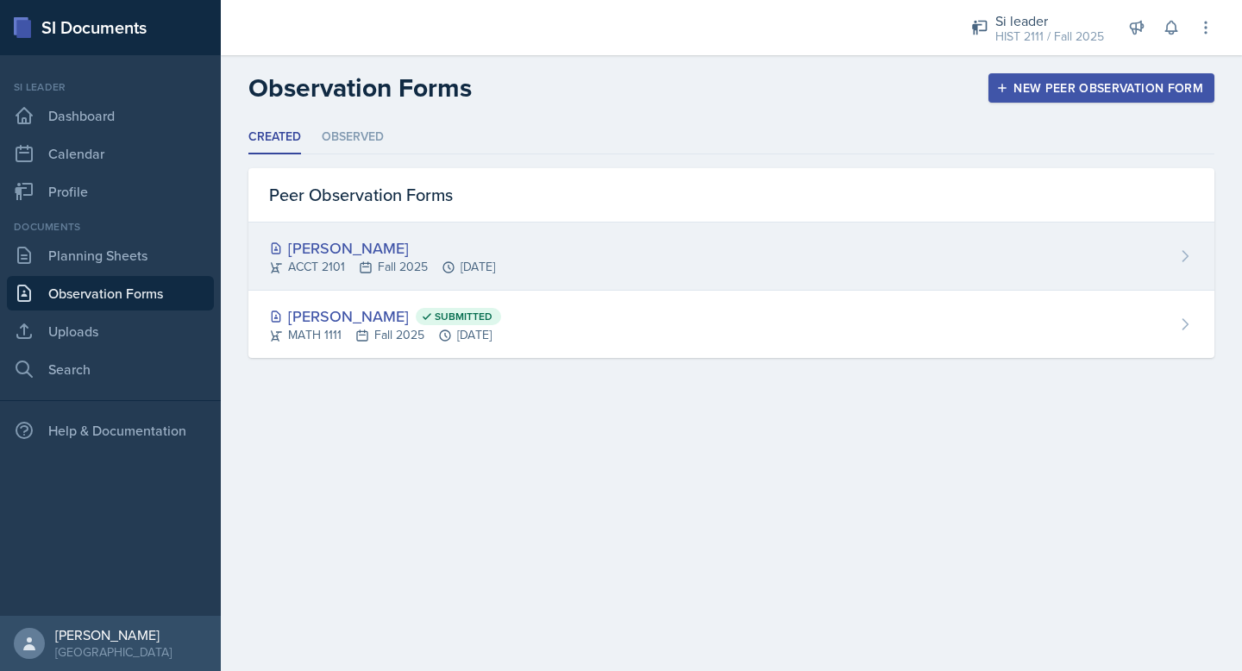
click at [613, 243] on div "[PERSON_NAME] ACCT 2101 Fall 2025 [DATE]" at bounding box center [731, 256] width 966 height 68
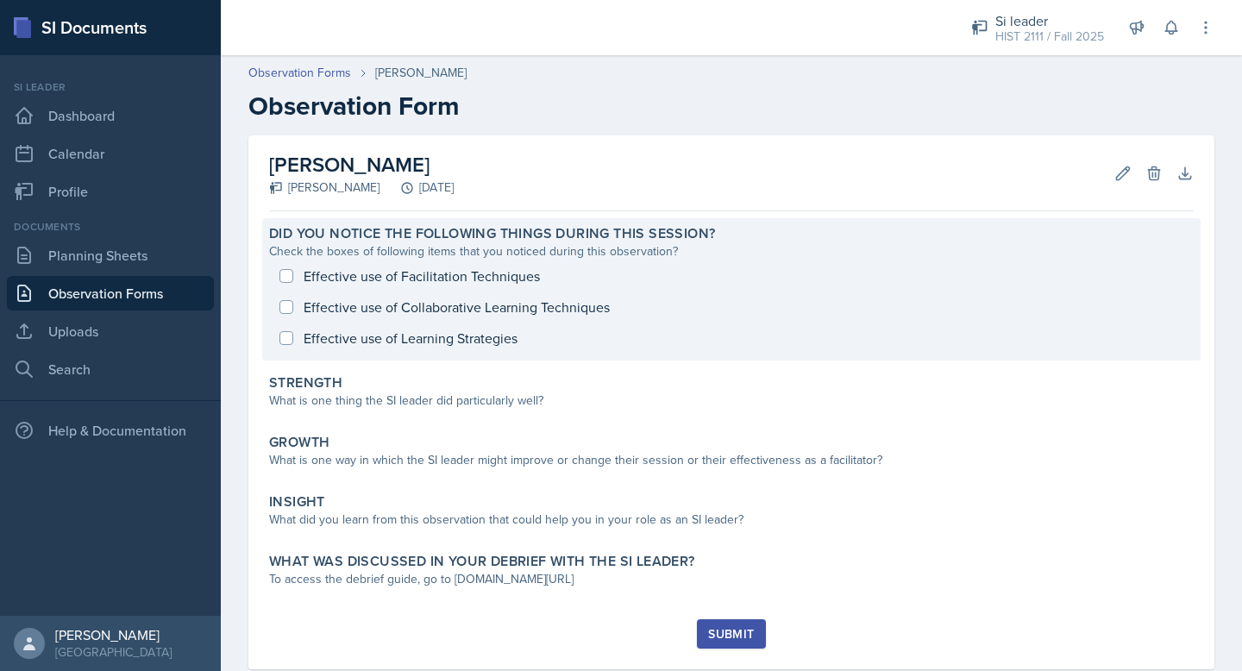
click at [288, 272] on div "Effective use of Facilitation Techniques Effective use of Collaborative Learnin…" at bounding box center [731, 306] width 924 height 93
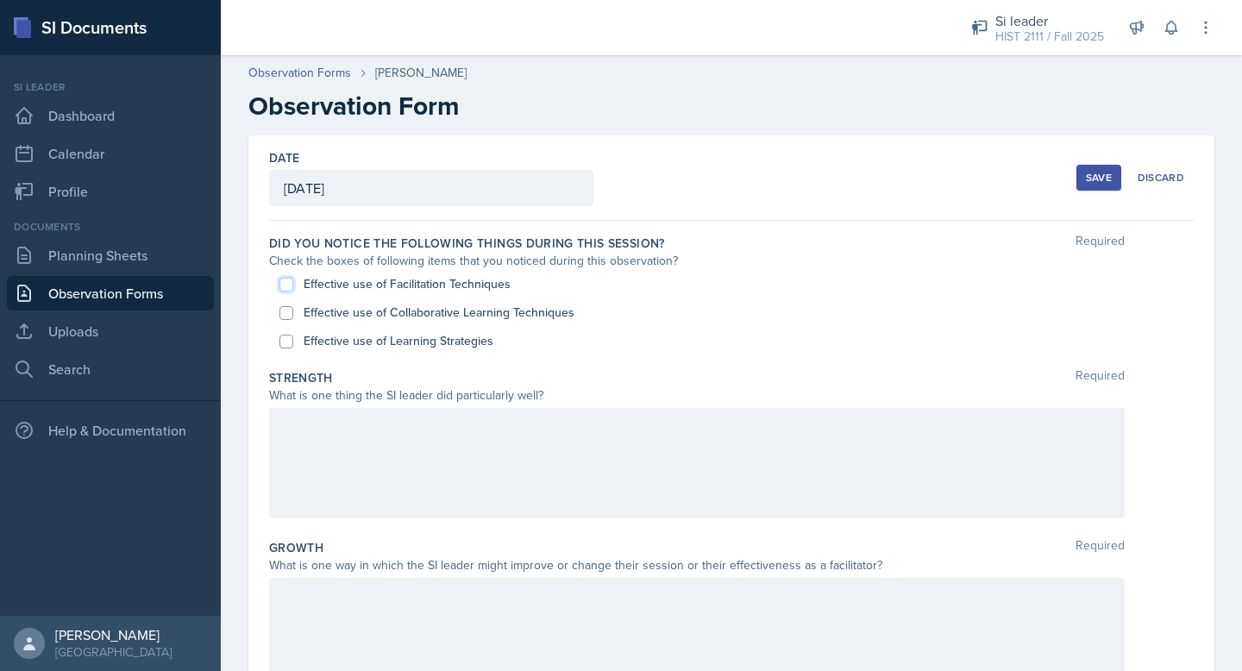
click at [289, 283] on input "Effective use of Facilitation Techniques" at bounding box center [286, 285] width 14 height 14
checkbox input "true"
click at [288, 341] on input "Effective use of Learning Strategies" at bounding box center [286, 342] width 14 height 14
checkbox input "true"
click at [503, 472] on div at bounding box center [696, 463] width 855 height 110
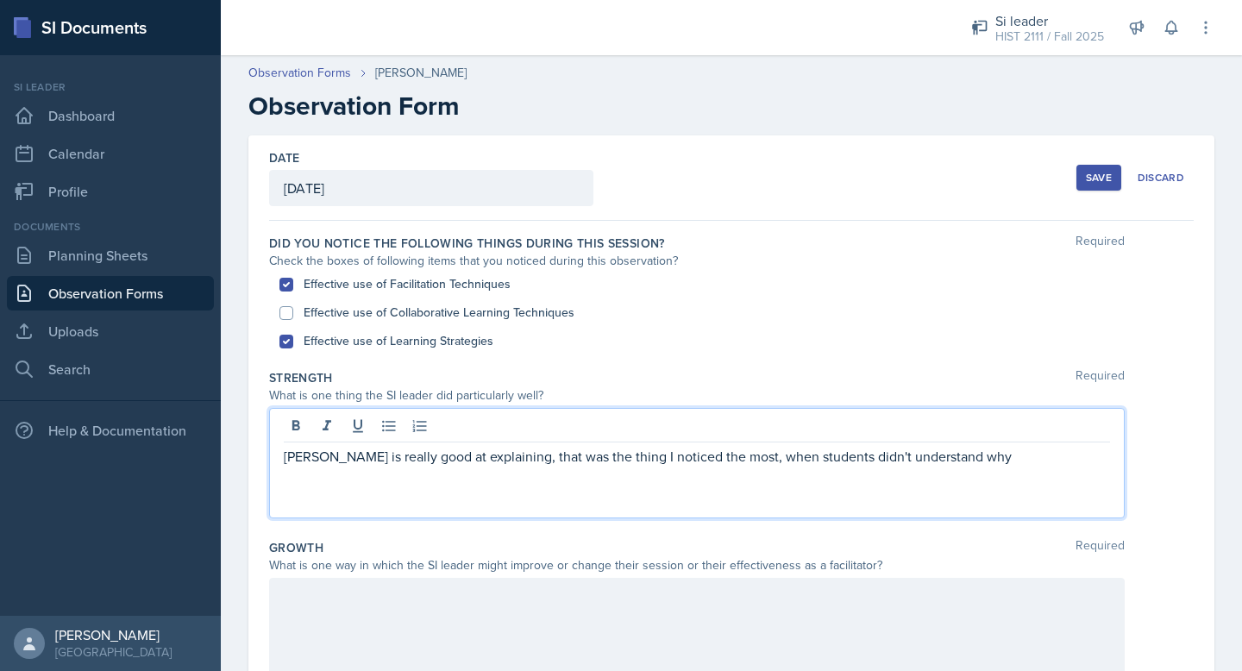
click at [720, 460] on p "[PERSON_NAME] is really good at explaining, that was the thing I noticed the mo…" at bounding box center [697, 456] width 826 height 21
click at [760, 463] on p "[PERSON_NAME] is really good at explaining, that was the thing I noticed the mo…" at bounding box center [697, 456] width 826 height 21
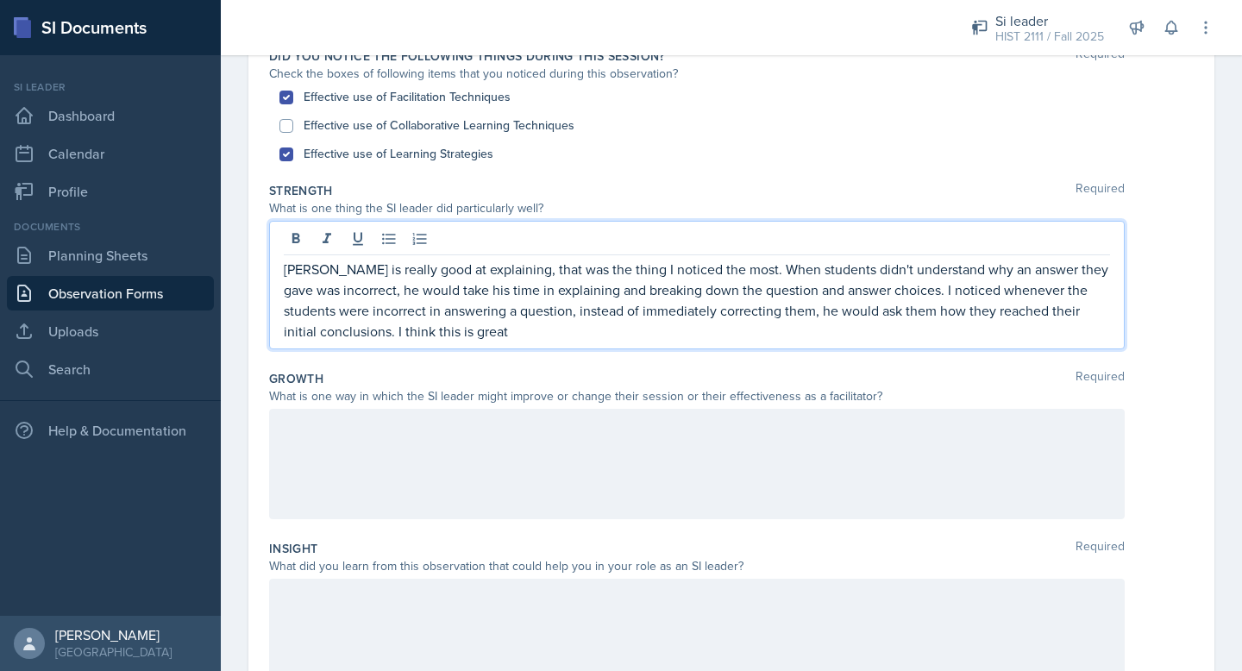
scroll to position [183, 0]
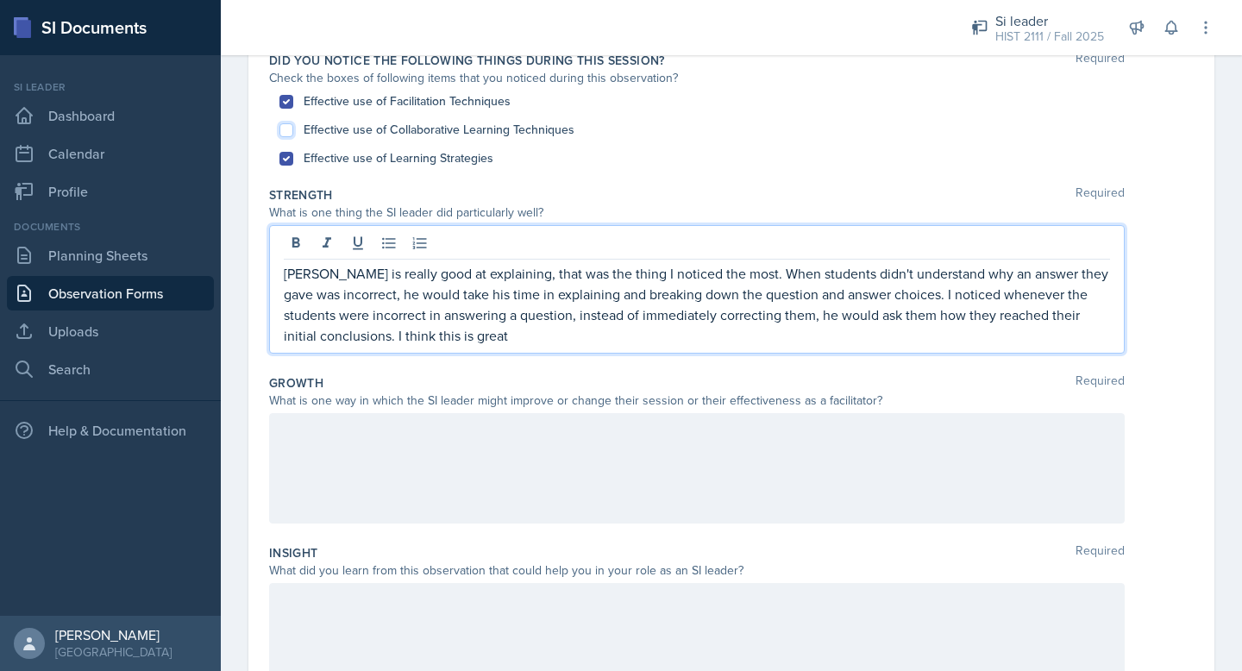
click at [285, 128] on input "Effective use of Collaborative Learning Techniques" at bounding box center [286, 130] width 14 height 14
checkbox input "true"
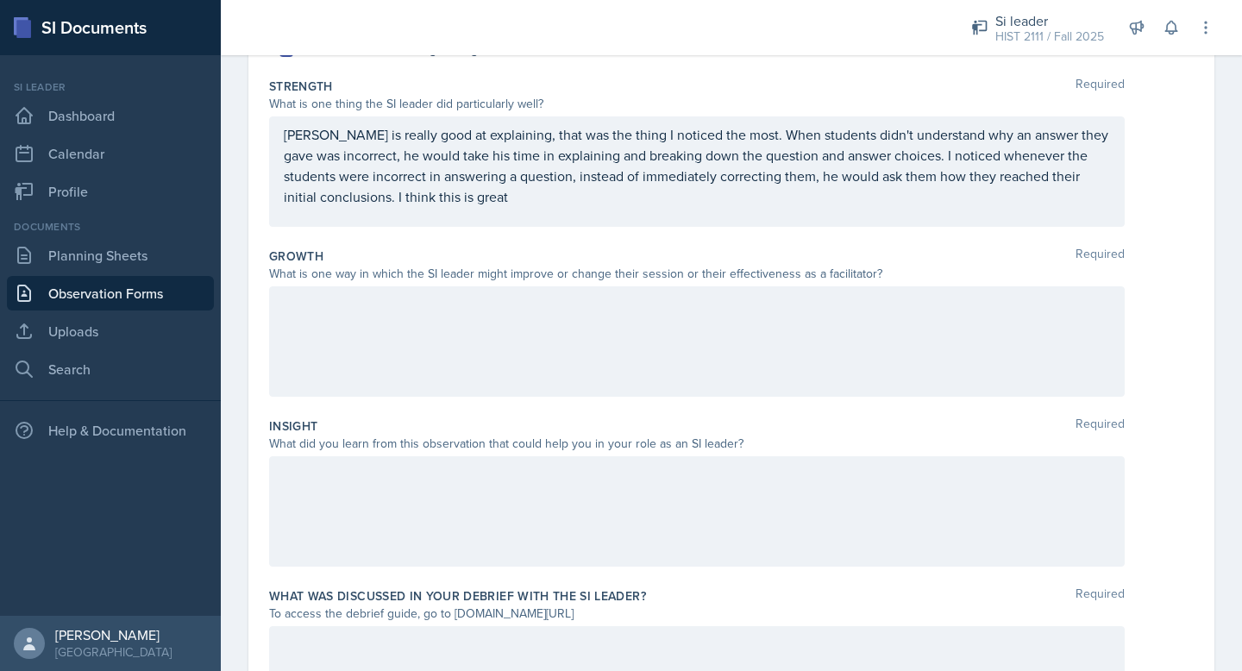
scroll to position [322, 0]
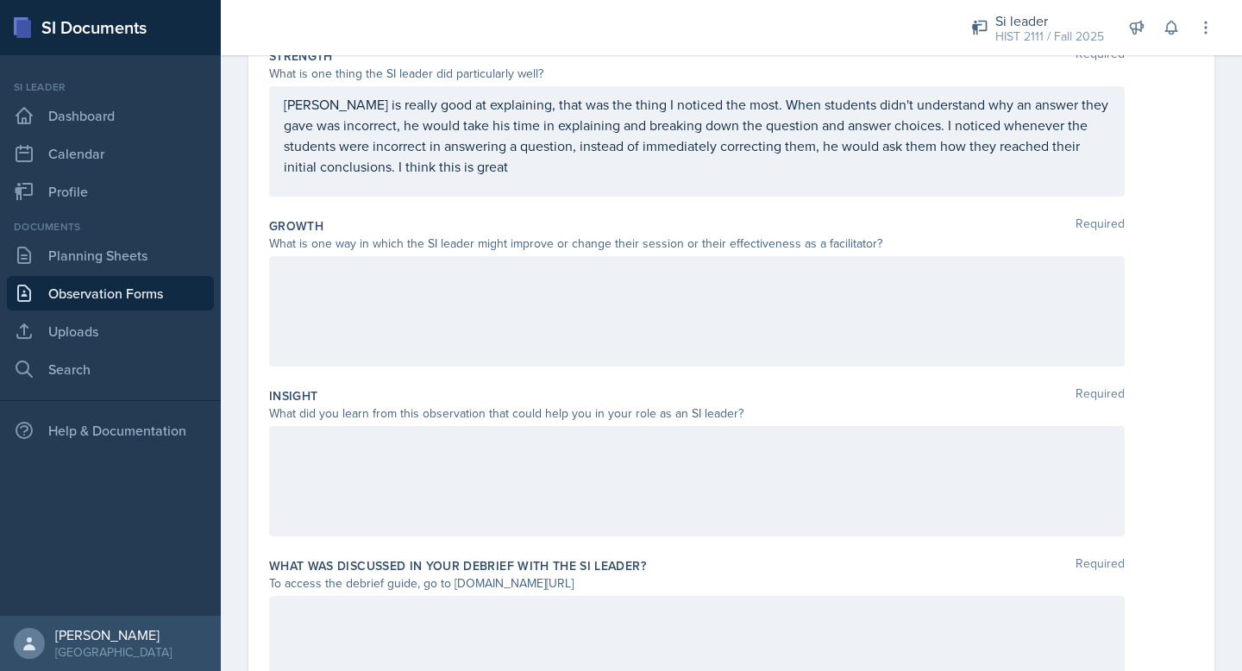
click at [512, 177] on p "[PERSON_NAME] is really good at explaining, that was the thing I noticed the mo…" at bounding box center [697, 135] width 826 height 83
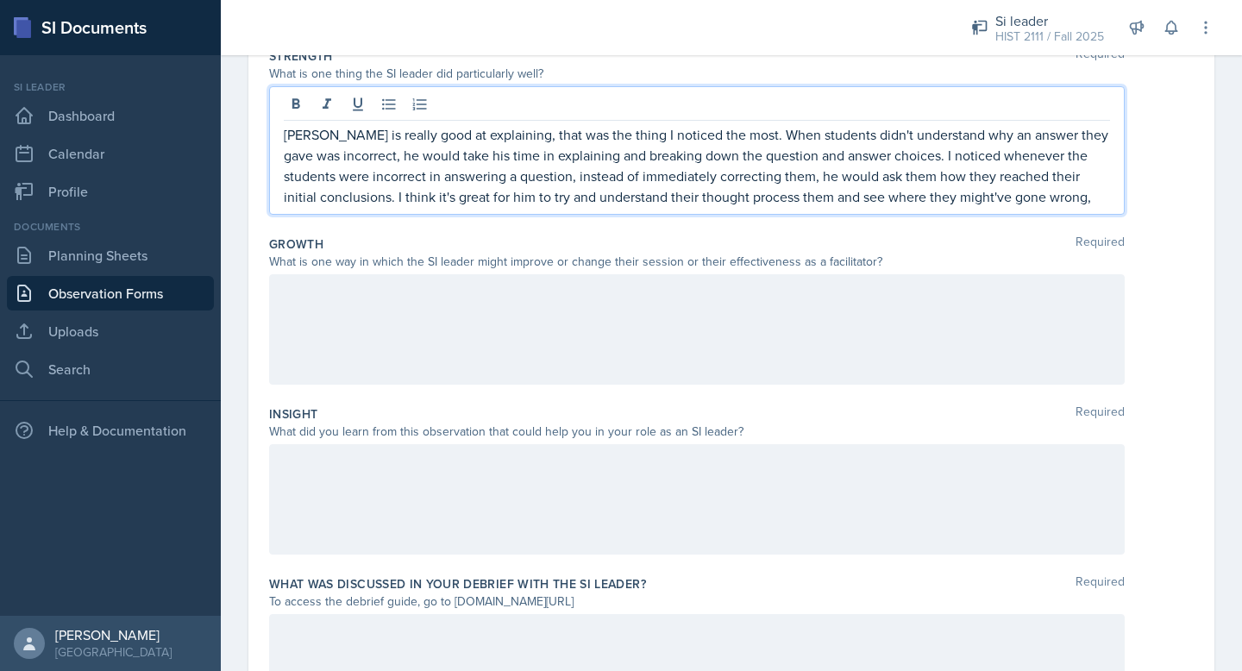
click at [760, 197] on p "[PERSON_NAME] is really good at explaining, that was the thing I noticed the mo…" at bounding box center [697, 165] width 826 height 83
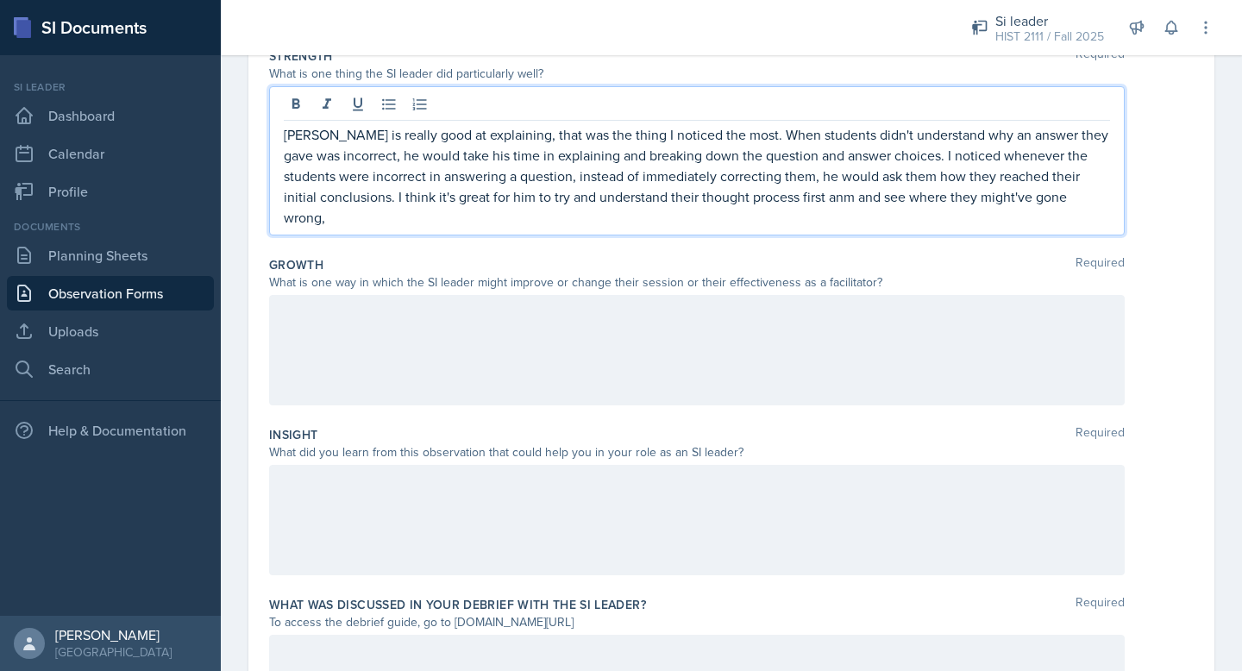
click at [760, 202] on p "[PERSON_NAME] is really good at explaining, that was the thing I noticed the mo…" at bounding box center [697, 175] width 826 height 103
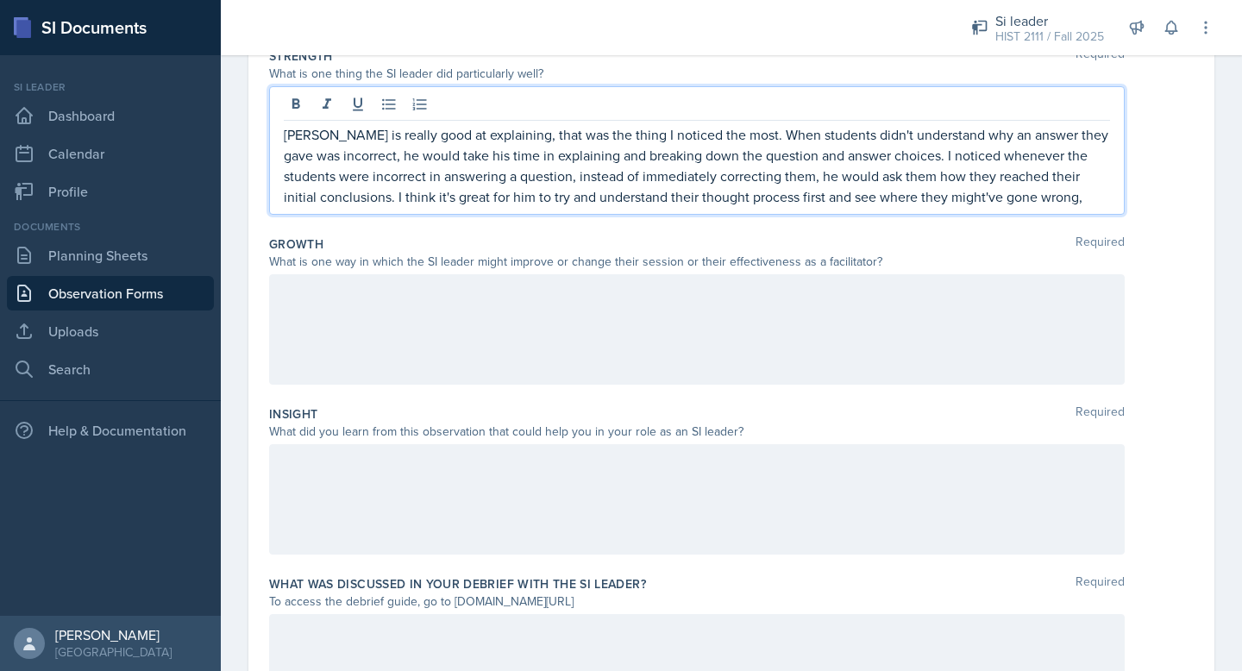
click at [760, 201] on p "[PERSON_NAME] is really good at explaining, that was the thing I noticed the mo…" at bounding box center [697, 165] width 826 height 83
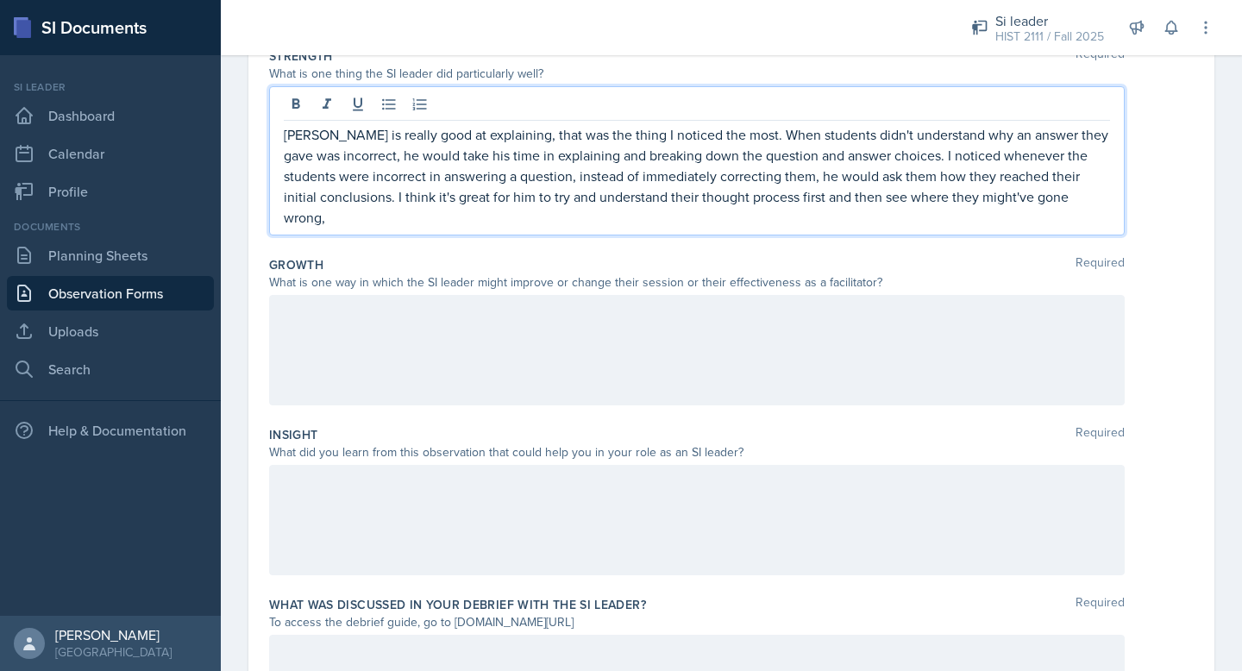
click at [760, 200] on p "[PERSON_NAME] is really good at explaining, that was the thing I noticed the mo…" at bounding box center [697, 175] width 826 height 103
click at [460, 379] on div at bounding box center [696, 350] width 855 height 110
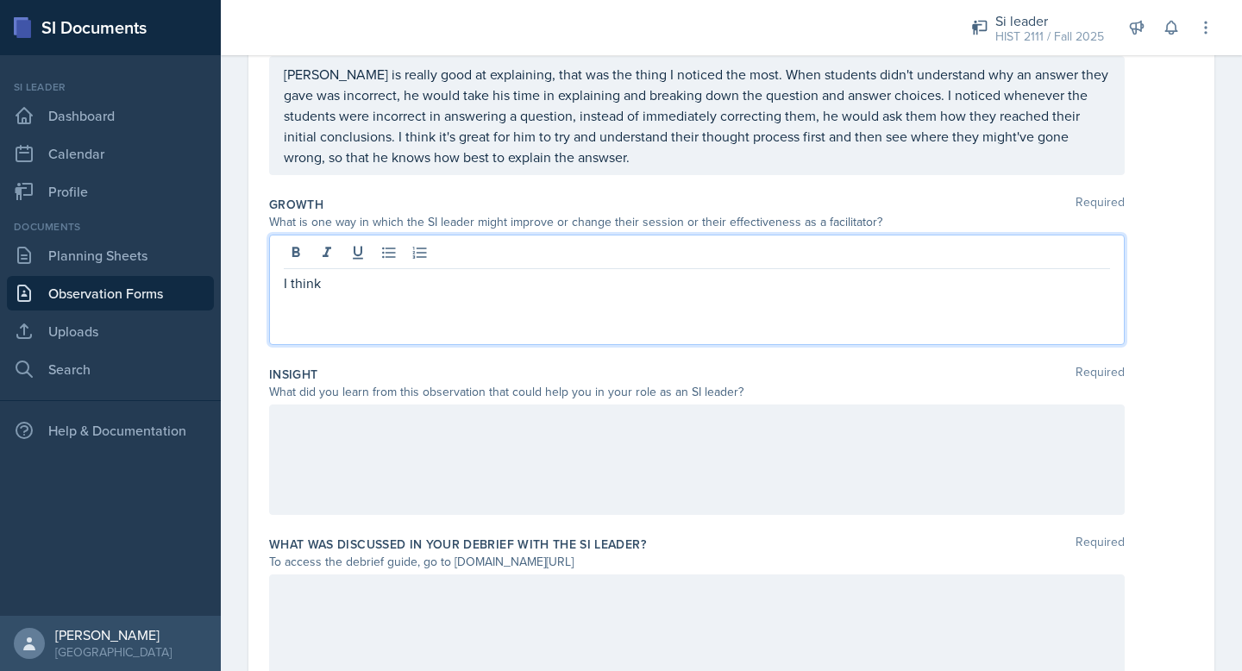
scroll to position [435, 0]
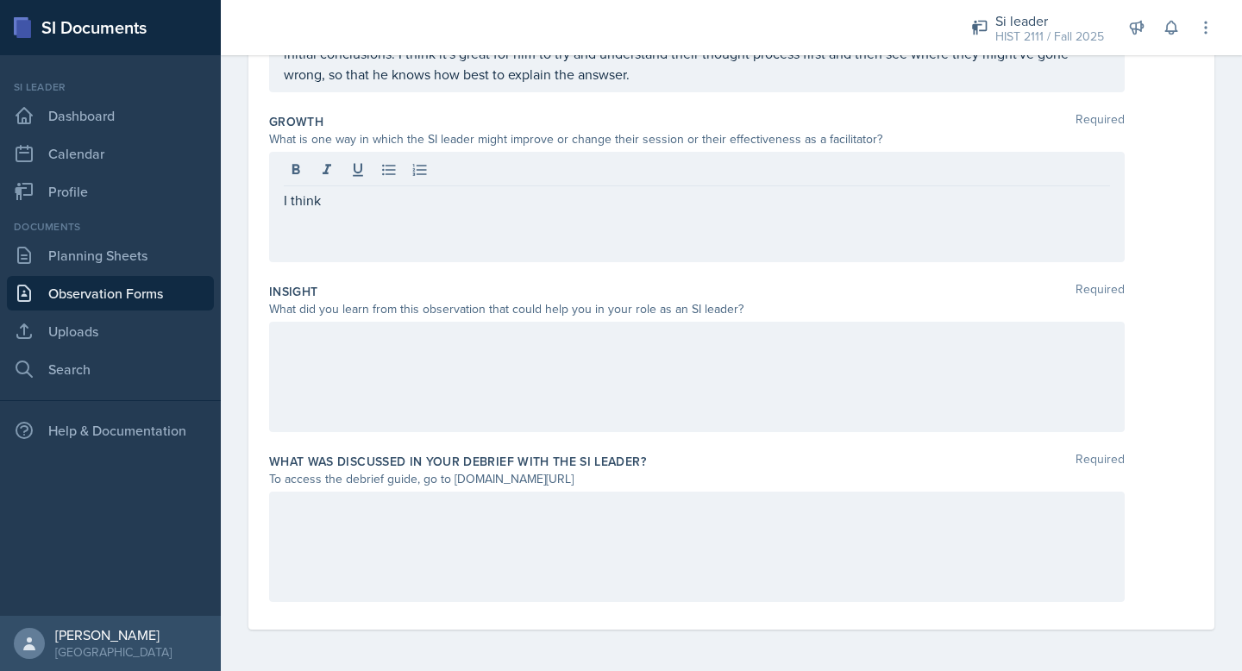
click at [360, 565] on div at bounding box center [696, 546] width 855 height 110
click at [458, 399] on div at bounding box center [696, 377] width 855 height 110
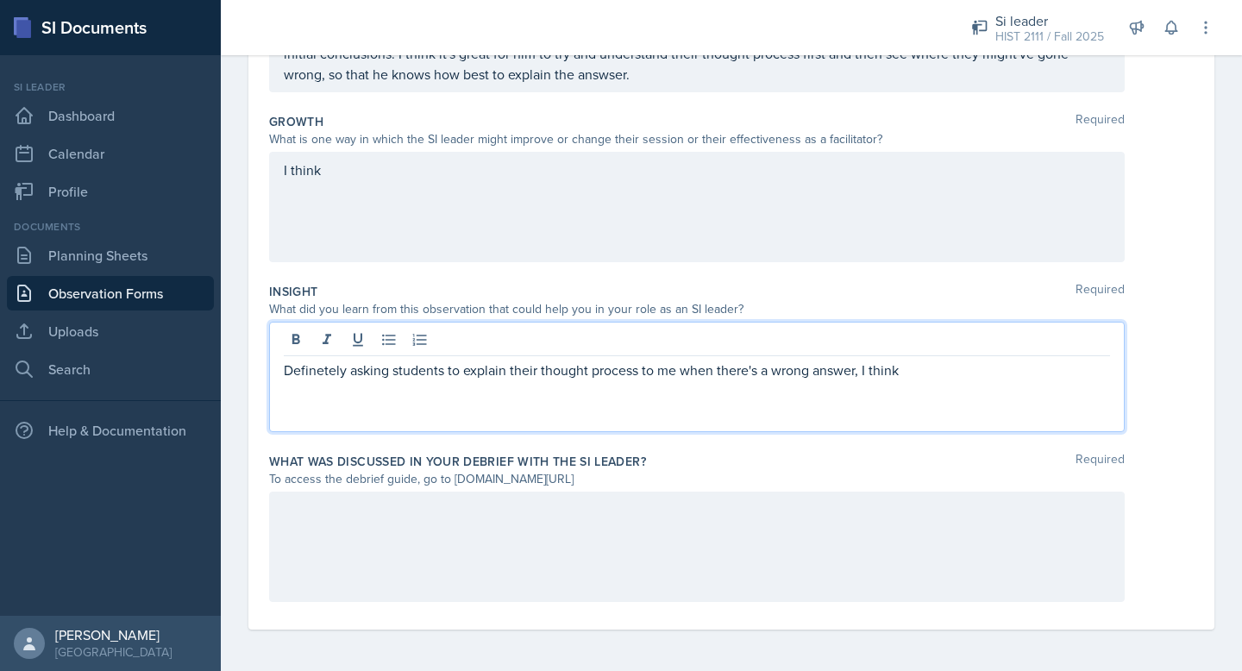
click at [321, 372] on p "Definetely asking students to explain their thought process to me when there's …" at bounding box center [697, 370] width 826 height 21
click at [760, 376] on p "Definitely asking students to explain their thought process to me when there's …" at bounding box center [697, 370] width 826 height 21
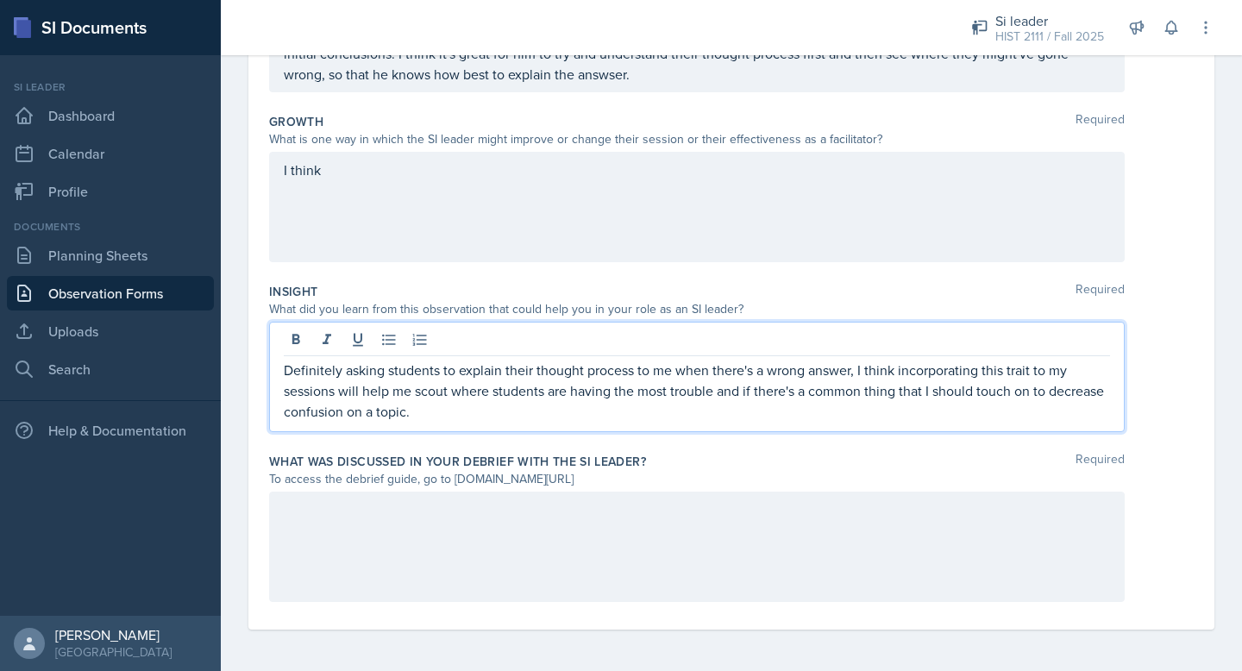
click at [760, 216] on div "I think" at bounding box center [696, 207] width 855 height 110
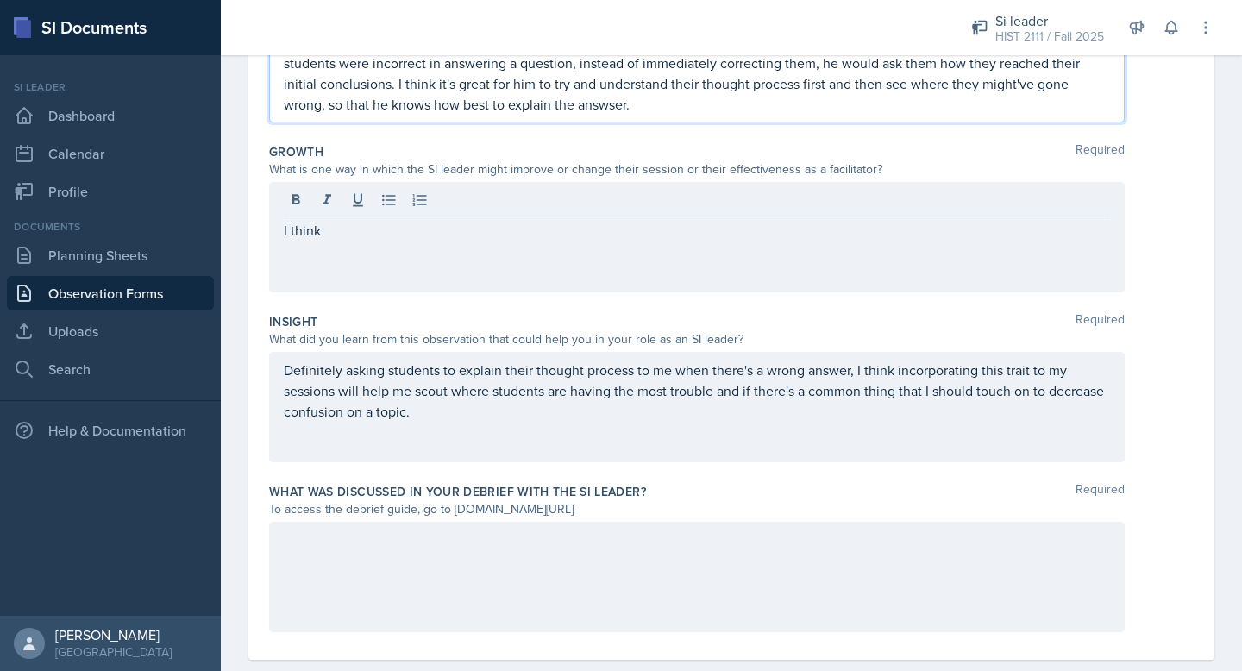
click at [554, 74] on p "[PERSON_NAME] is really good at explaining, that was the thing I noticed the mo…" at bounding box center [697, 62] width 826 height 103
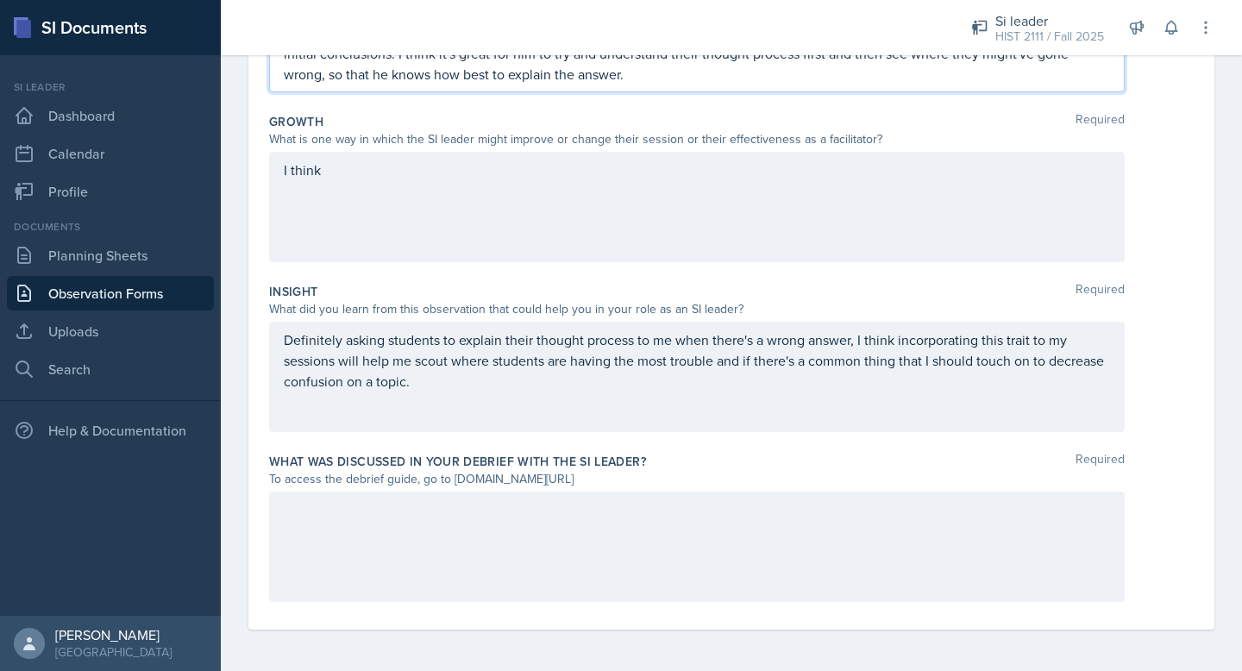
click at [504, 241] on div "I think" at bounding box center [696, 207] width 855 height 110
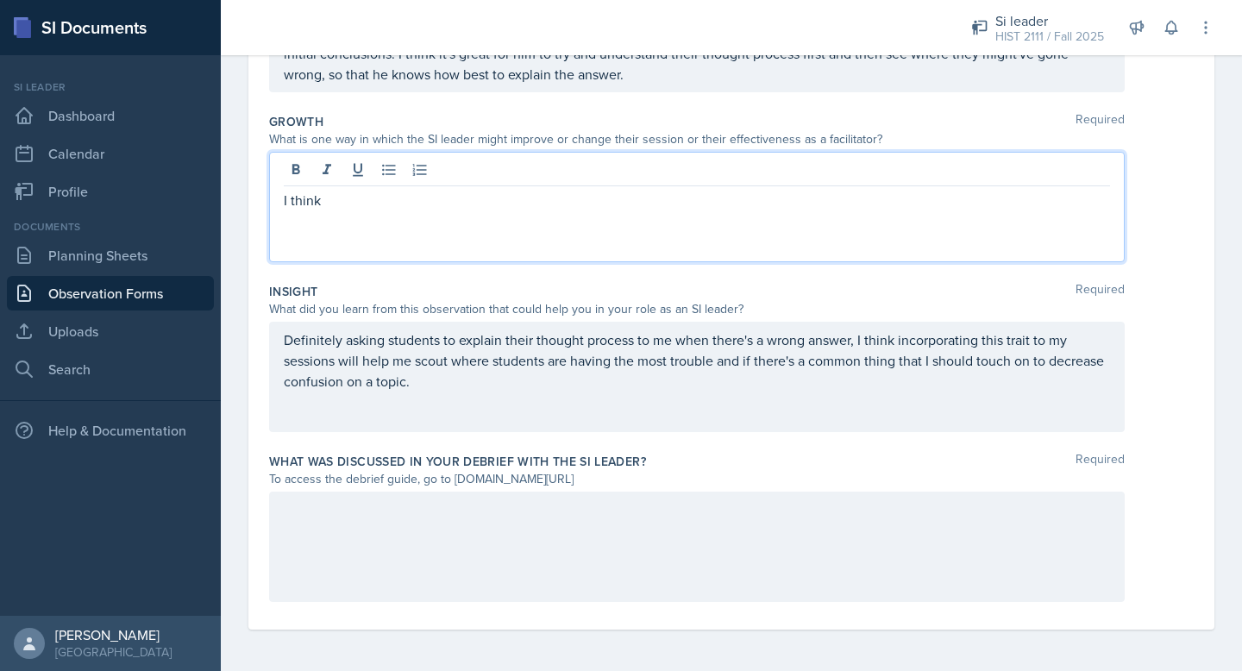
click at [376, 552] on div at bounding box center [696, 546] width 855 height 110
